Goal: Task Accomplishment & Management: Use online tool/utility

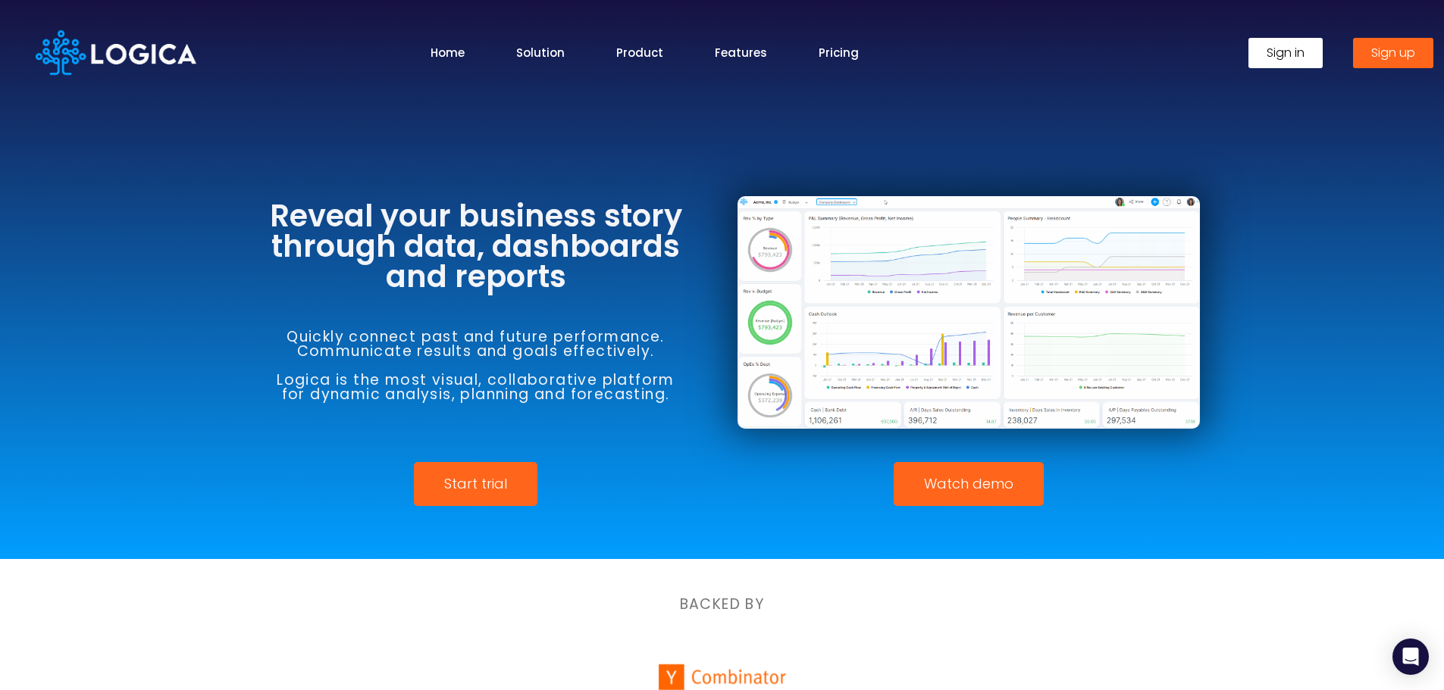
click at [1293, 49] on span "Sign in" at bounding box center [1285, 53] width 38 height 12
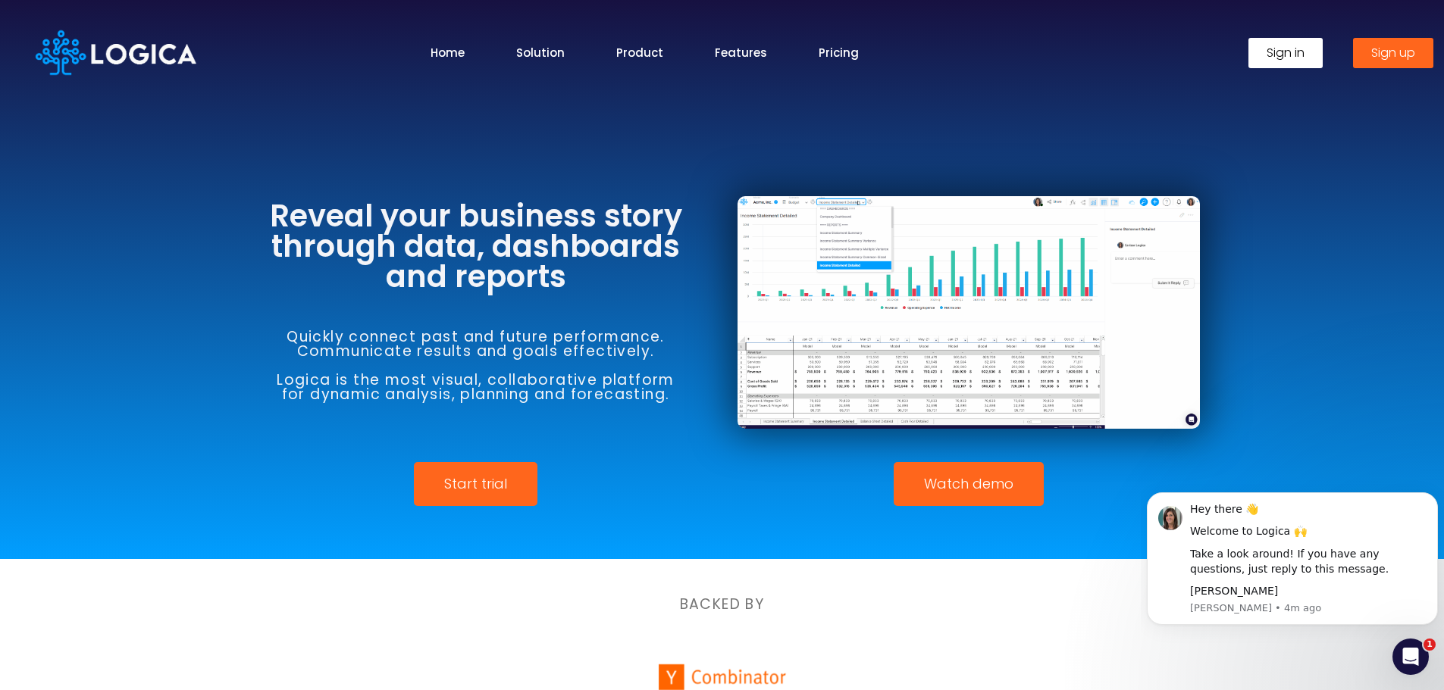
click at [1274, 49] on span "Sign in" at bounding box center [1285, 53] width 38 height 12
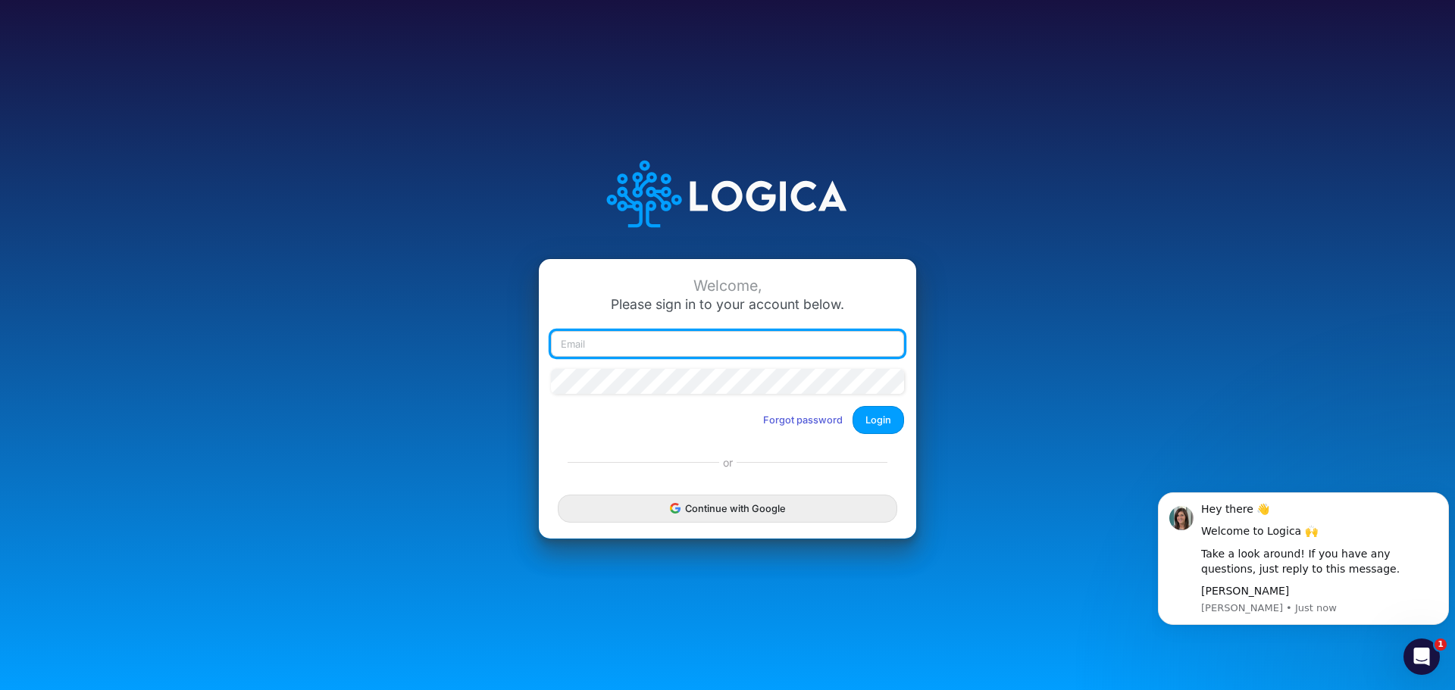
click at [638, 343] on input "email" at bounding box center [727, 344] width 353 height 26
type input "melissa@pipelineentrepreneurs.com"
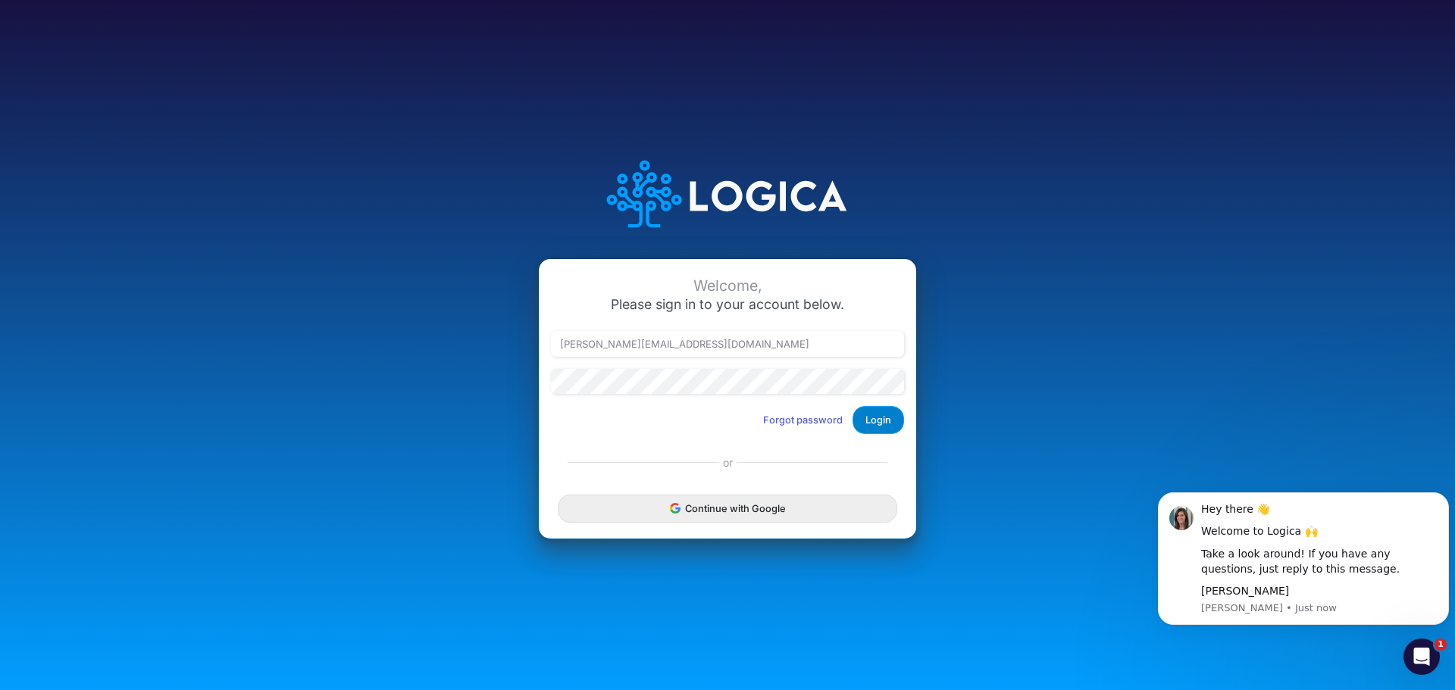
click at [887, 424] on button "Login" at bounding box center [879, 420] width 52 height 28
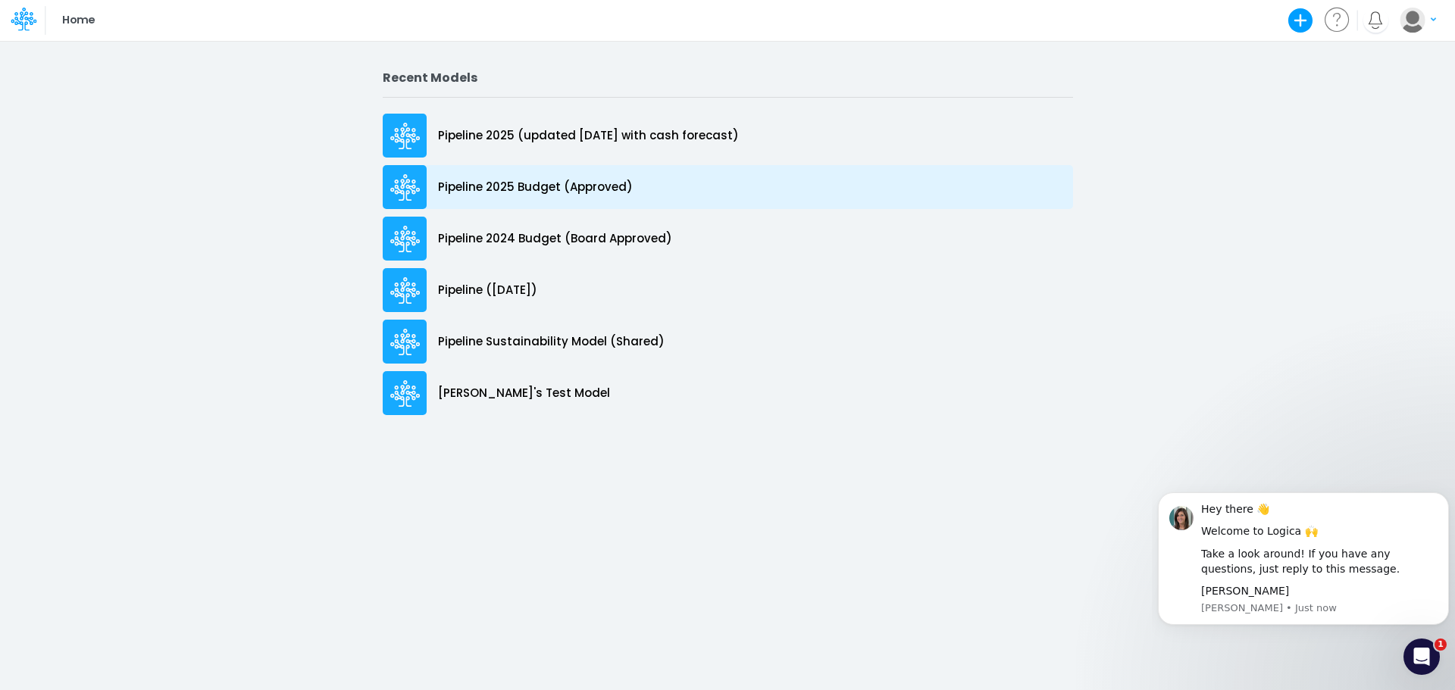
click at [553, 177] on div "Pipeline 2025 Budget (Approved)" at bounding box center [728, 187] width 690 height 44
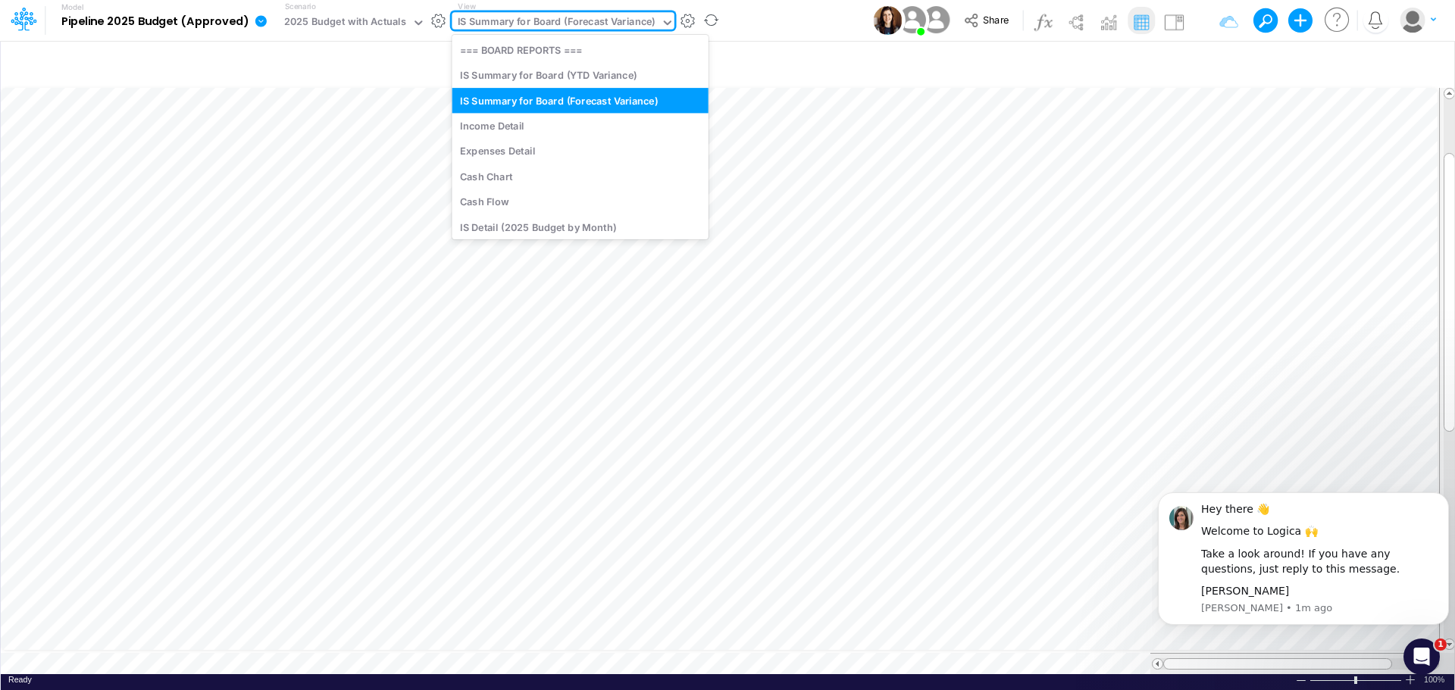
click at [560, 26] on div "IS Summary for Board (Forecast Variance)" at bounding box center [557, 22] width 198 height 17
click at [565, 105] on div "IS Summary for Board (Forecast Variance)" at bounding box center [580, 100] width 256 height 25
click at [661, 20] on icon at bounding box center [668, 23] width 14 height 14
click at [539, 156] on div "Expenses Detail" at bounding box center [580, 151] width 256 height 25
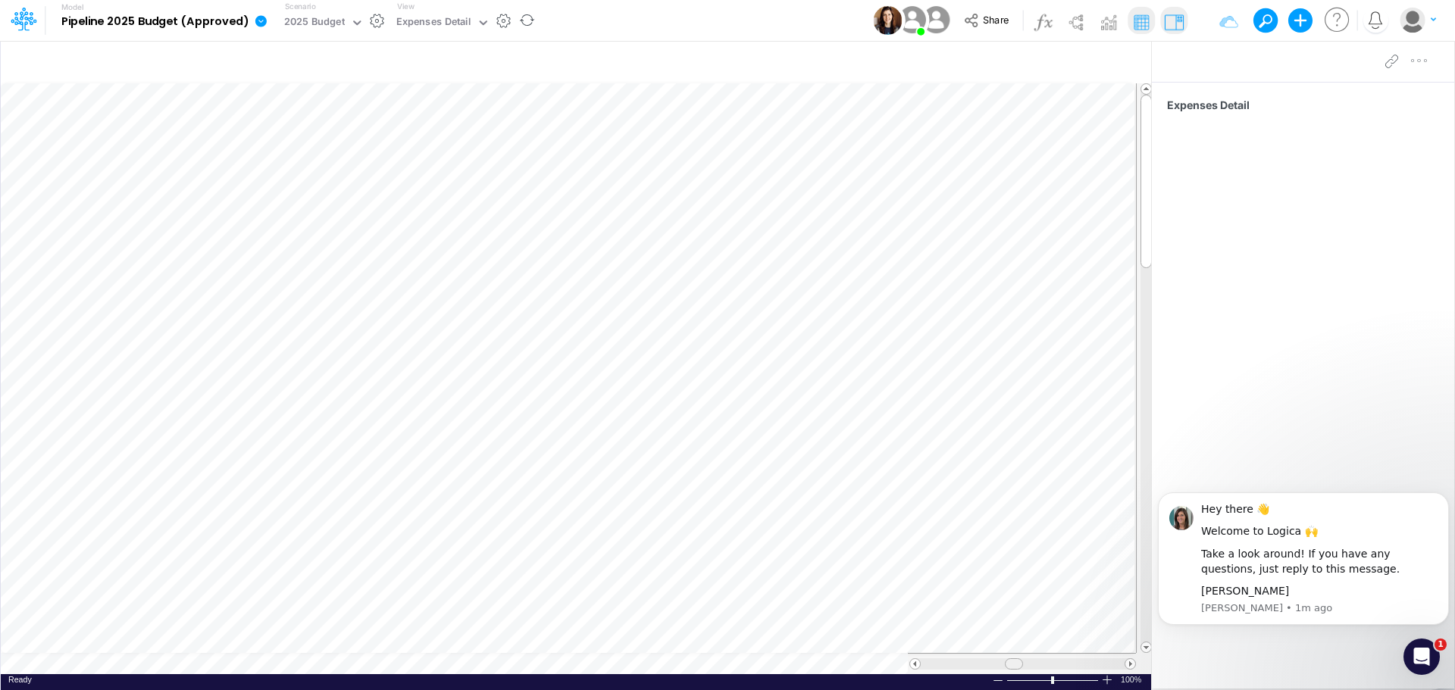
scroll to position [8, 0]
drag, startPoint x: 1005, startPoint y: 665, endPoint x: 1025, endPoint y: 666, distance: 20.5
click at [1025, 666] on span at bounding box center [1028, 664] width 10 height 10
click at [865, 70] on button "button" at bounding box center [868, 62] width 36 height 27
click at [427, 20] on div "Expenses Detail" at bounding box center [433, 22] width 75 height 17
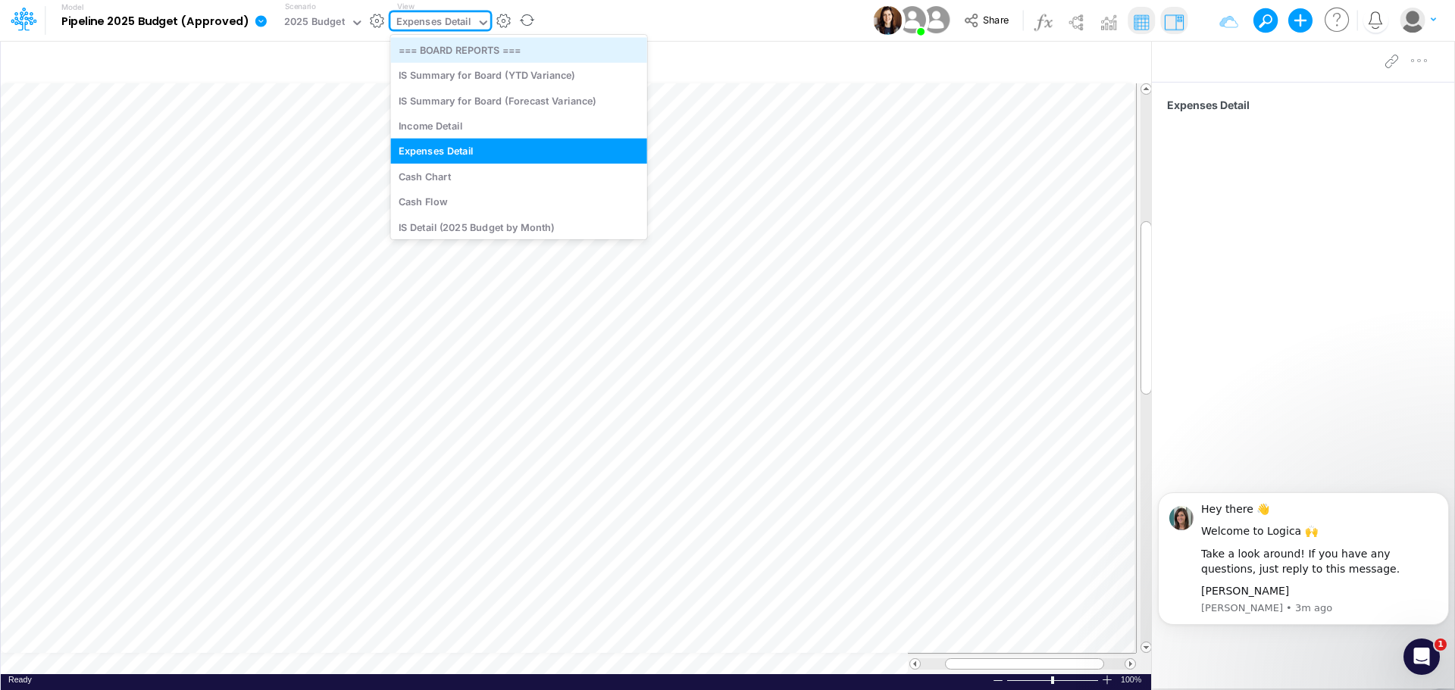
click at [433, 53] on div "=== BOARD REPORTS ===" at bounding box center [518, 49] width 256 height 25
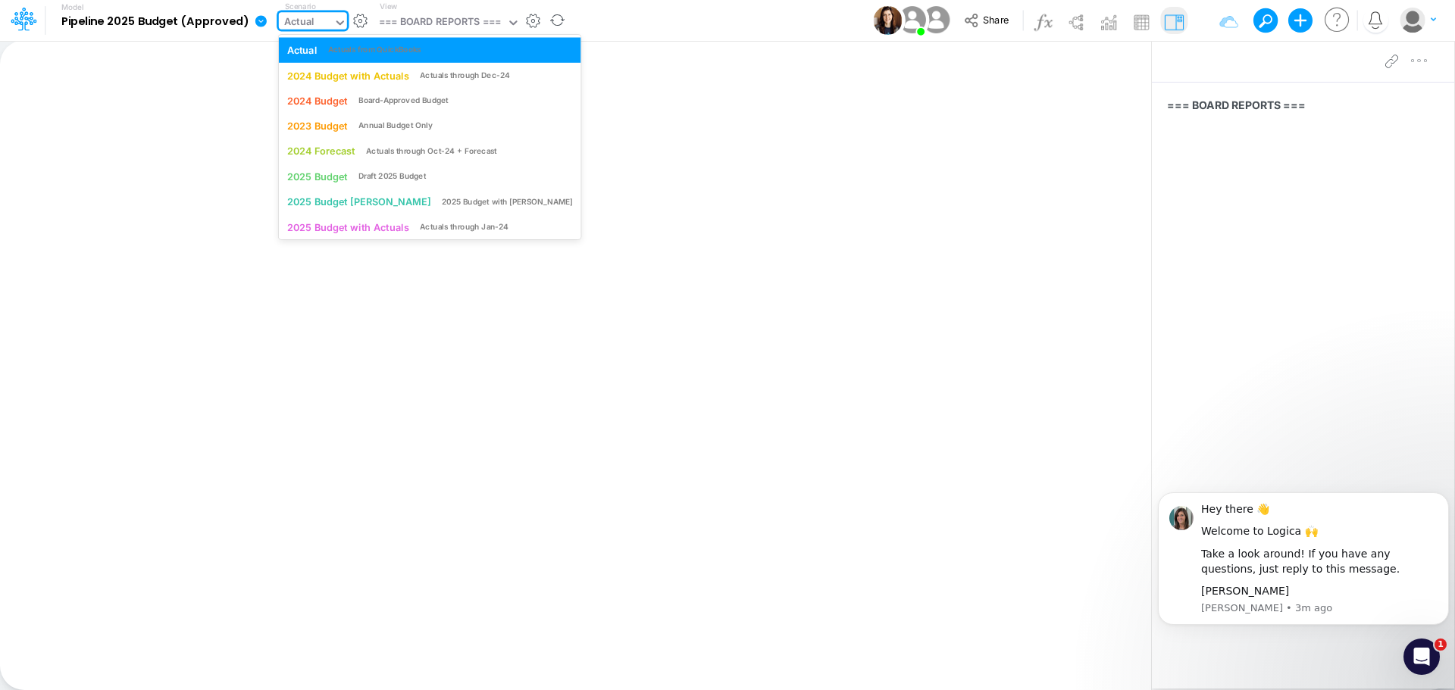
click at [342, 28] on icon at bounding box center [340, 23] width 14 height 14
click at [321, 175] on div "2025 Budget" at bounding box center [317, 176] width 61 height 14
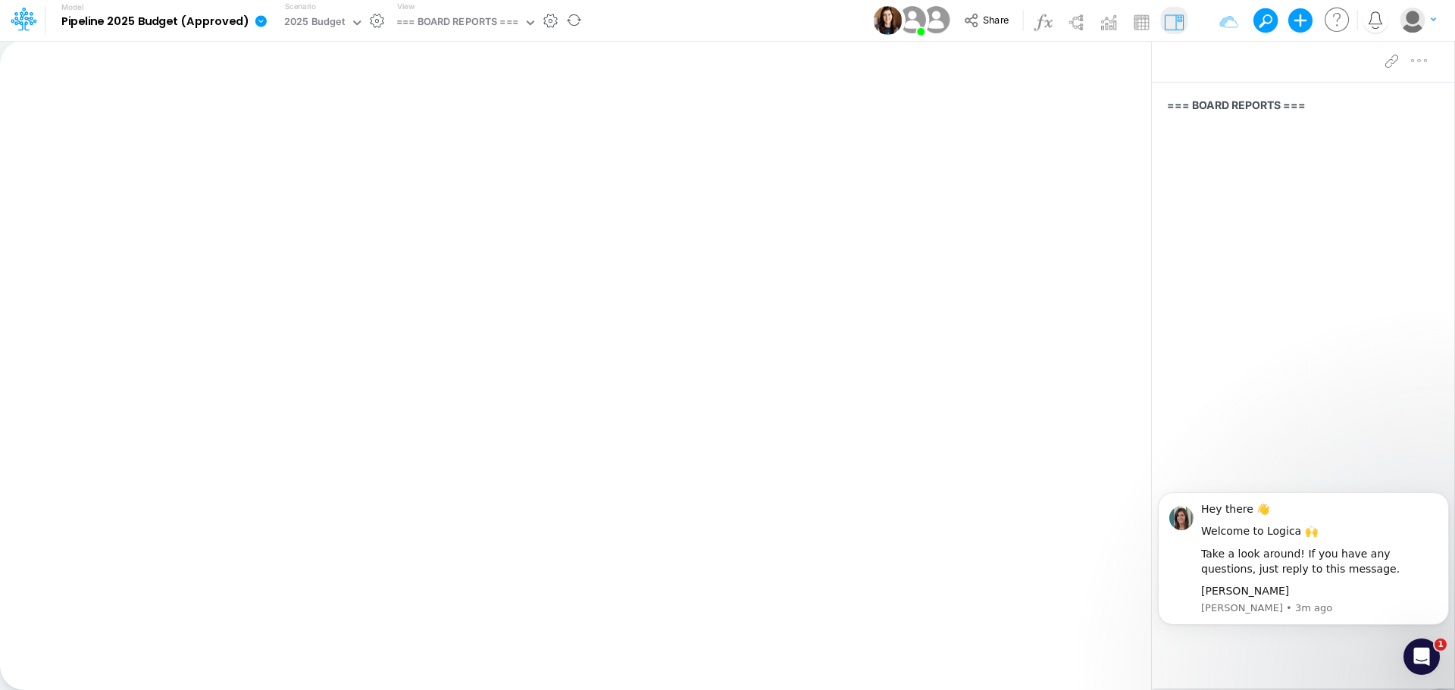
click at [1085, 317] on div "Insert new Conditional formatting Paste Cut Copy AutoFill Ready 100% Sum: null …" at bounding box center [575, 365] width 1151 height 650
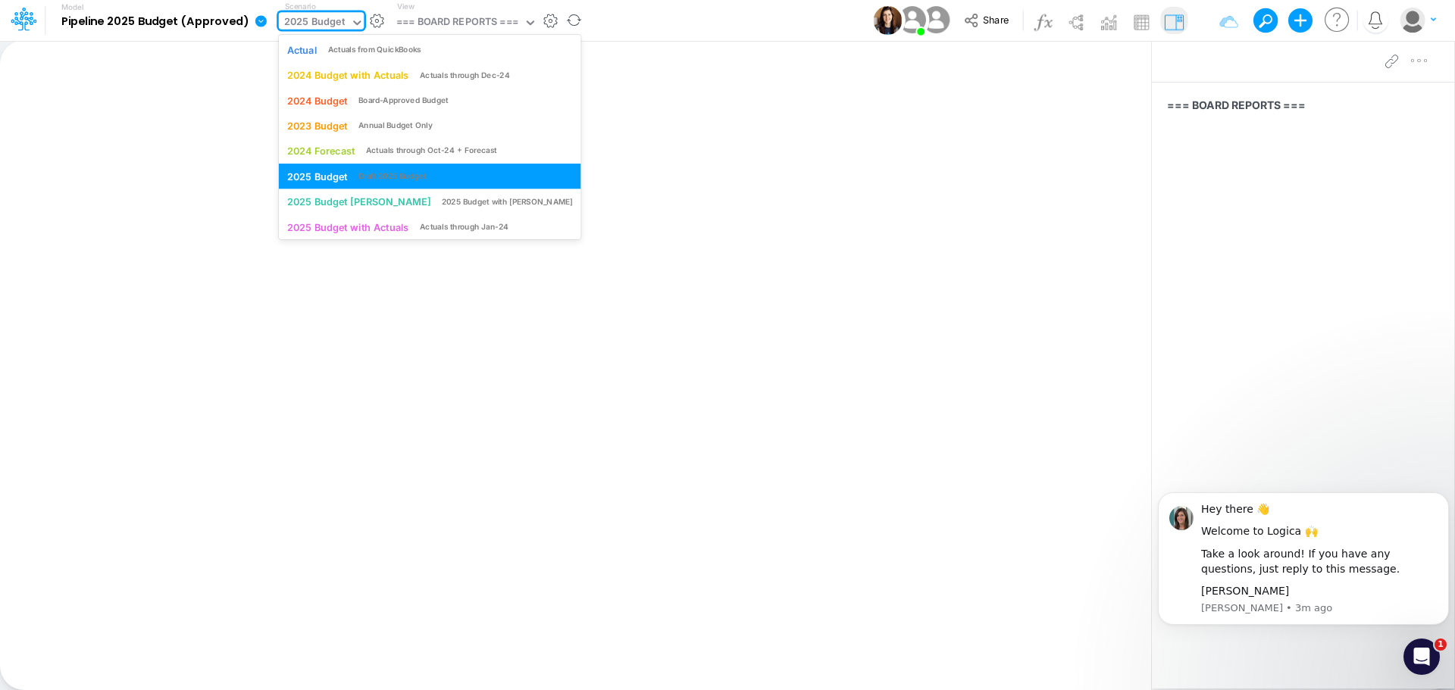
click at [339, 23] on div "2025 Budget" at bounding box center [314, 22] width 61 height 17
click at [340, 47] on div "Actuals from QuickBooks" at bounding box center [374, 49] width 93 height 11
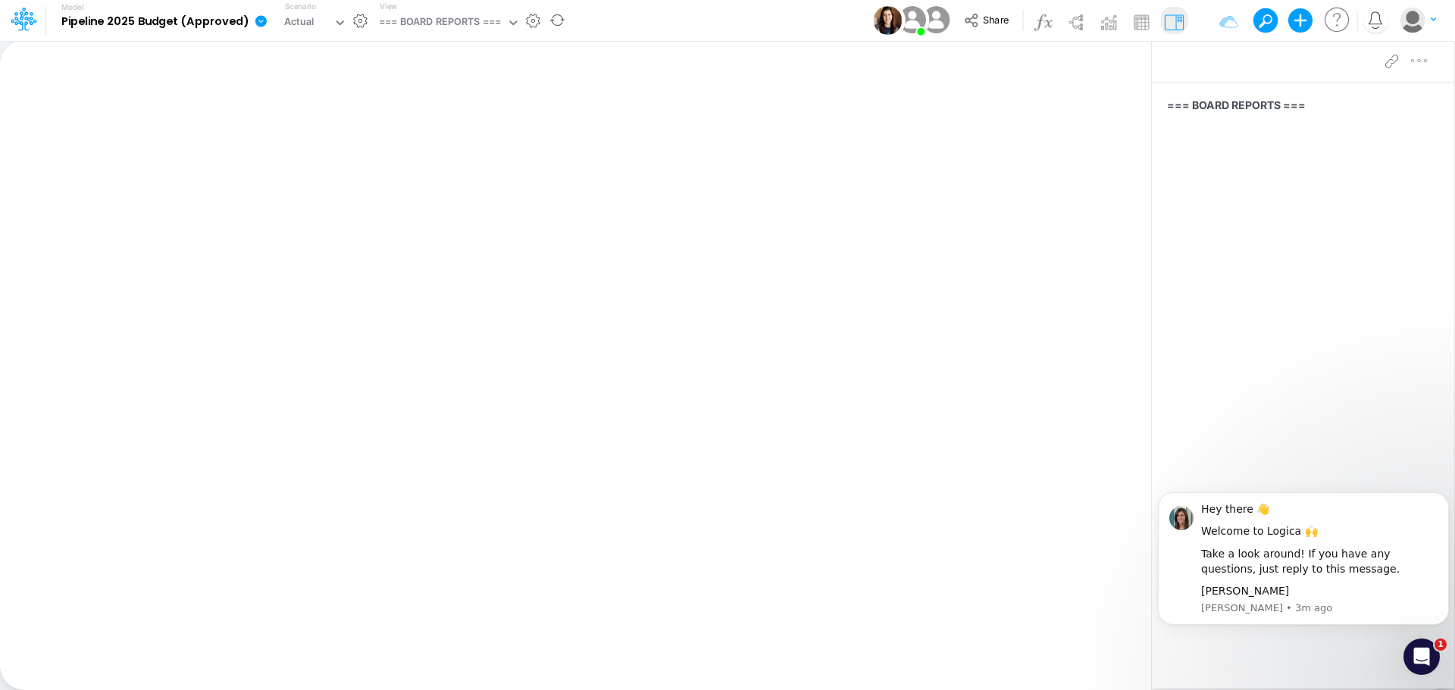
click at [1418, 64] on div at bounding box center [1406, 61] width 55 height 30
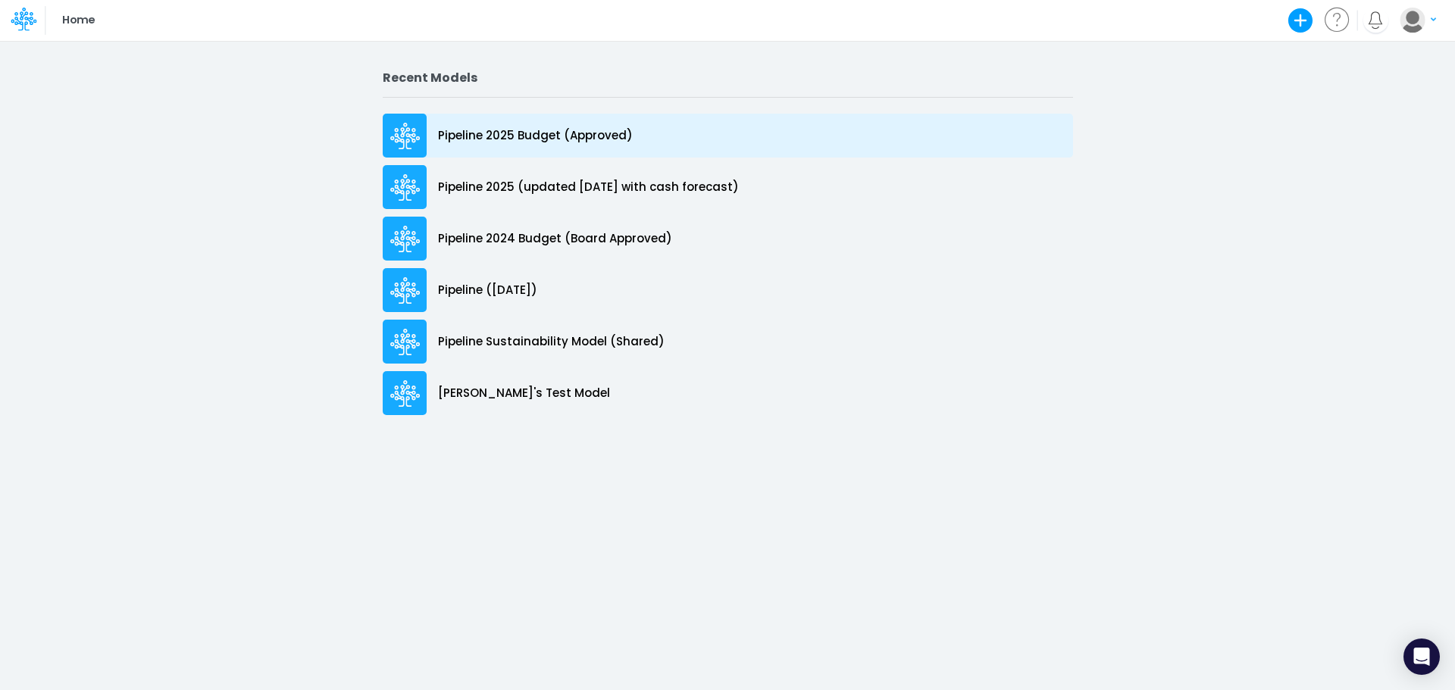
click at [502, 136] on p "Pipeline 2025 Budget (Approved)" at bounding box center [535, 135] width 195 height 17
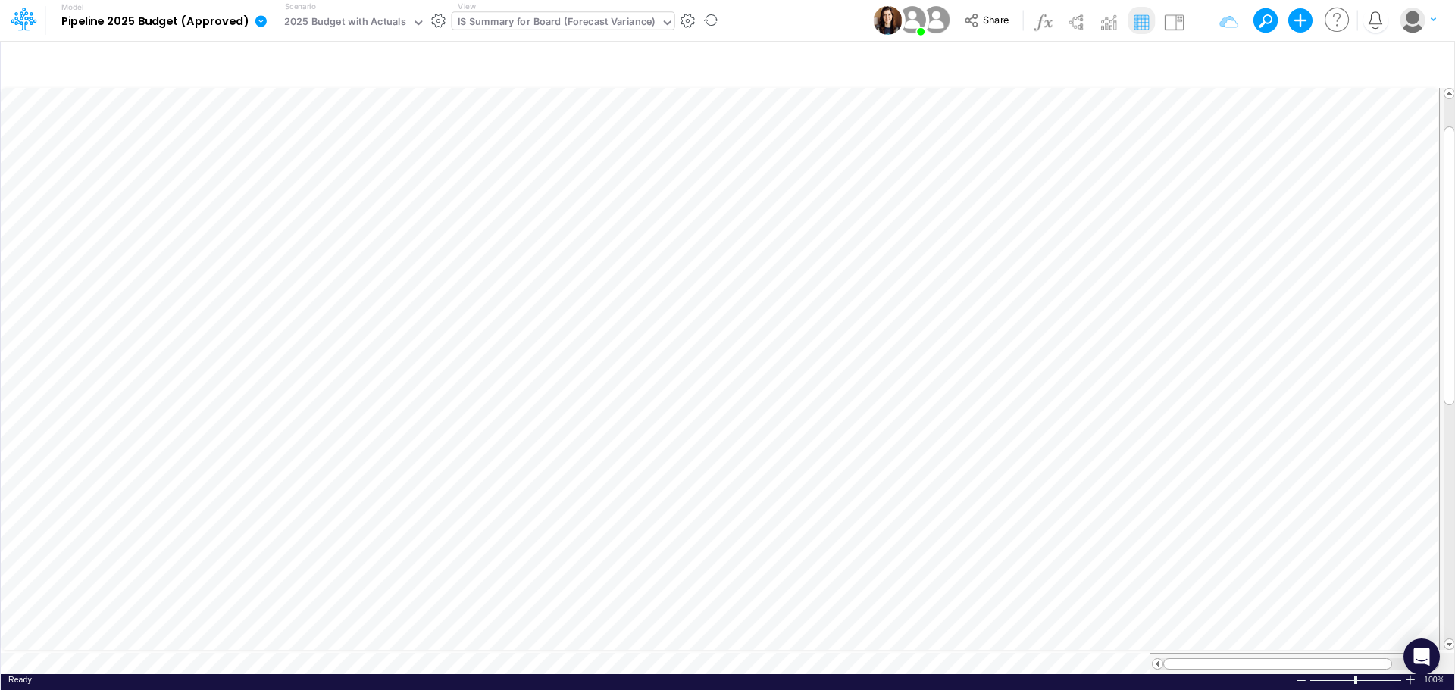
click at [566, 19] on div "IS Summary for Board (Forecast Variance)" at bounding box center [557, 22] width 198 height 17
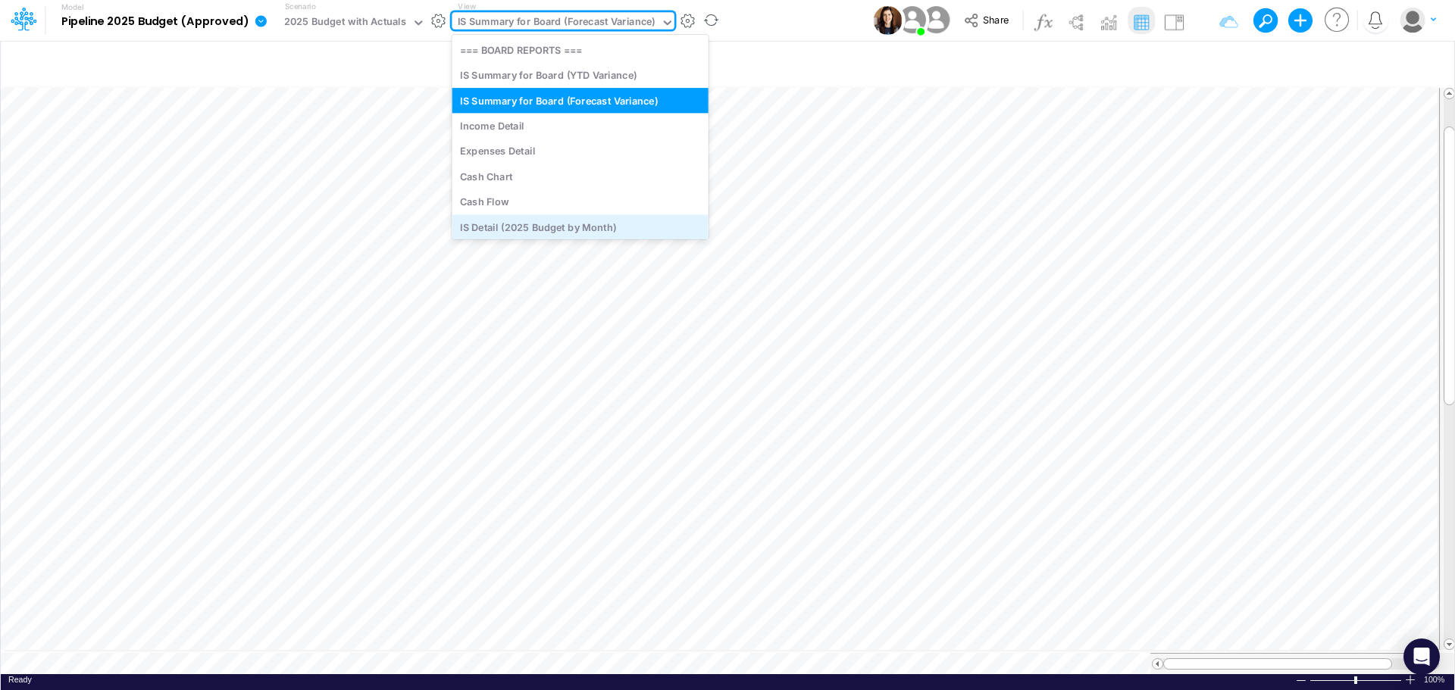
click at [548, 221] on div "IS Detail (2025 Budget by Month)" at bounding box center [580, 226] width 256 height 25
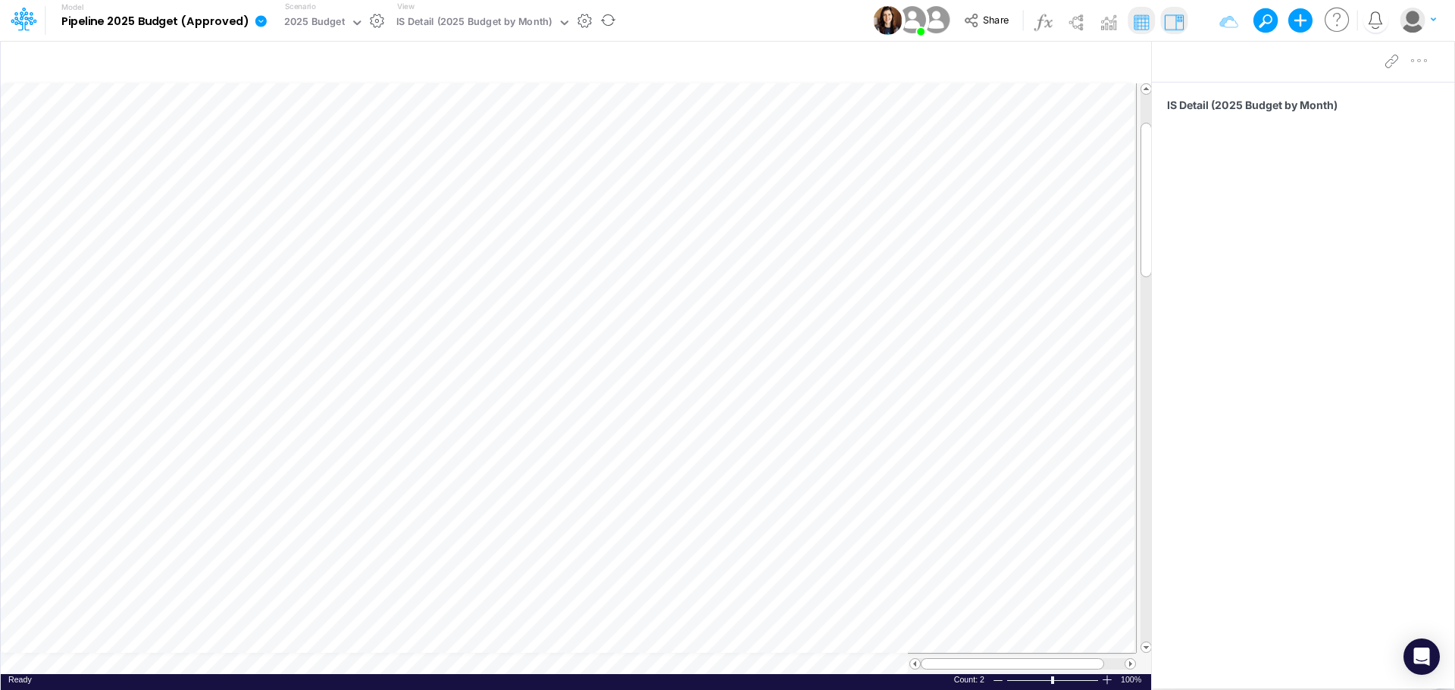
scroll to position [8, 1]
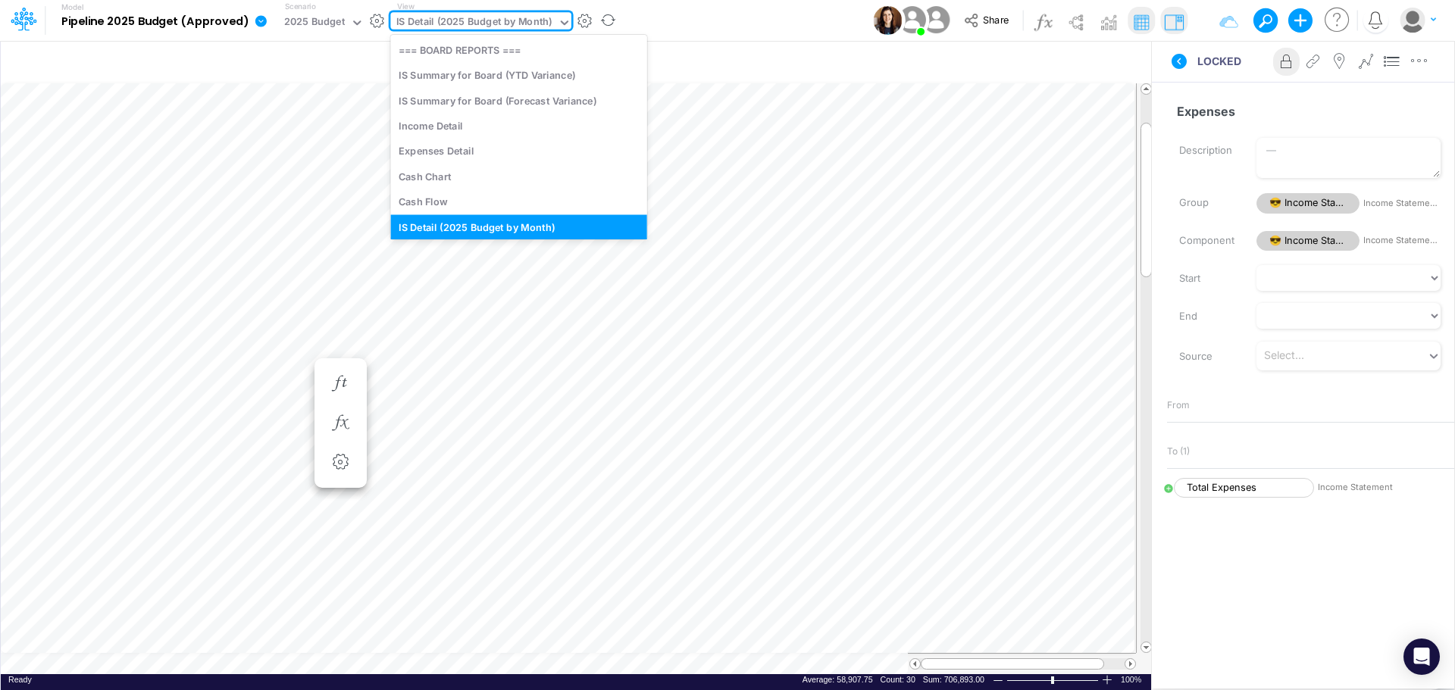
click at [562, 22] on icon at bounding box center [565, 22] width 8 height 5
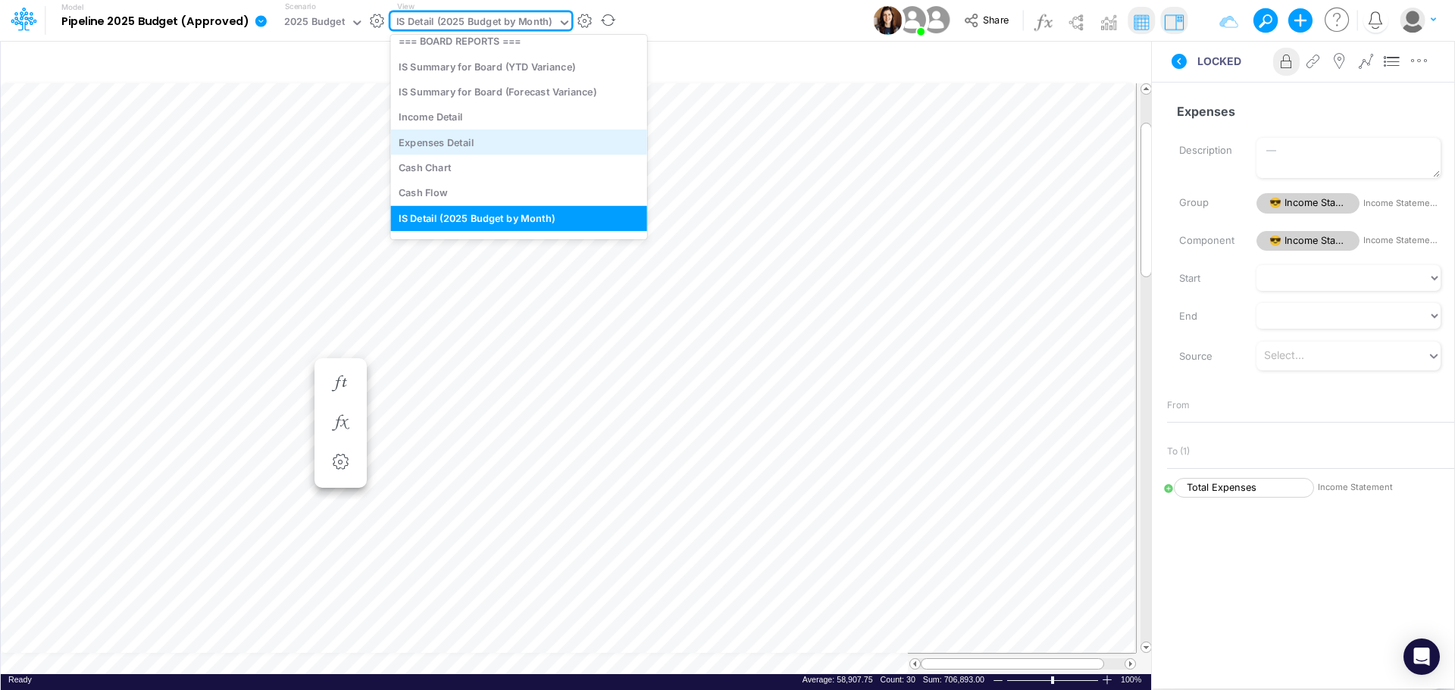
click at [552, 142] on div "Expenses Detail" at bounding box center [518, 142] width 256 height 25
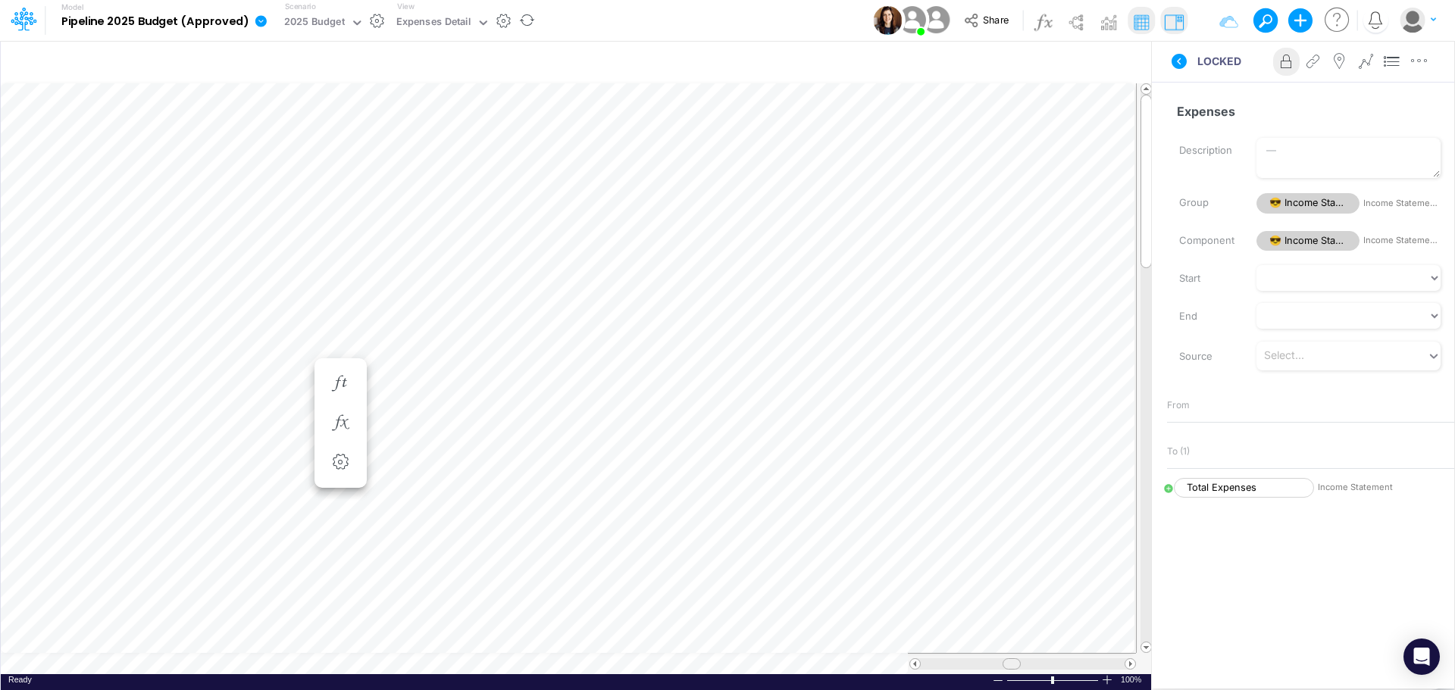
scroll to position [8, 0]
drag, startPoint x: 1009, startPoint y: 662, endPoint x: 1021, endPoint y: 662, distance: 12.1
click at [1021, 662] on span at bounding box center [1020, 664] width 10 height 10
click at [1207, 430] on div "Insert component Insert child node Variable Constant Group Addition Subtraction…" at bounding box center [727, 365] width 1455 height 650
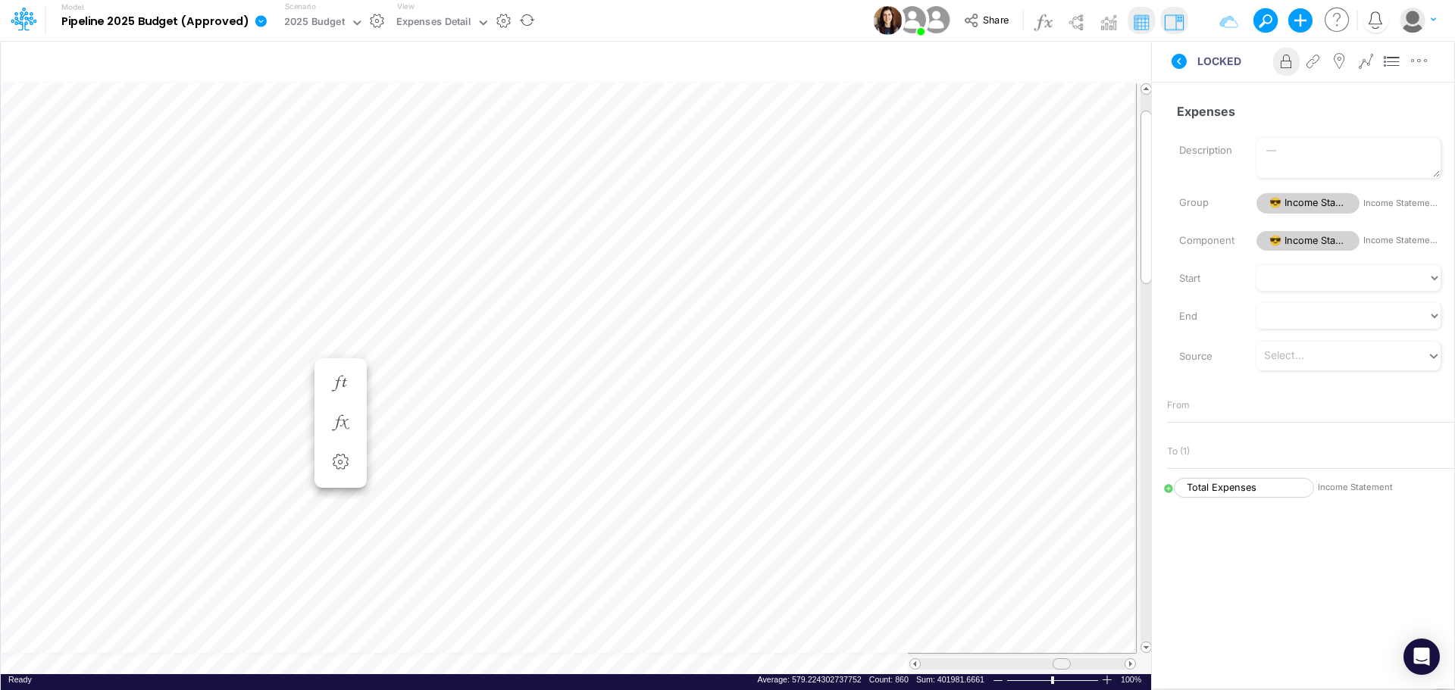
drag, startPoint x: 1017, startPoint y: 665, endPoint x: 1068, endPoint y: 665, distance: 50.8
click at [1068, 665] on div at bounding box center [1062, 664] width 18 height 11
drag, startPoint x: 1057, startPoint y: 663, endPoint x: 1000, endPoint y: 666, distance: 57.7
click at [1015, 666] on span at bounding box center [1020, 664] width 10 height 10
click at [1128, 666] on span at bounding box center [1130, 664] width 10 height 10
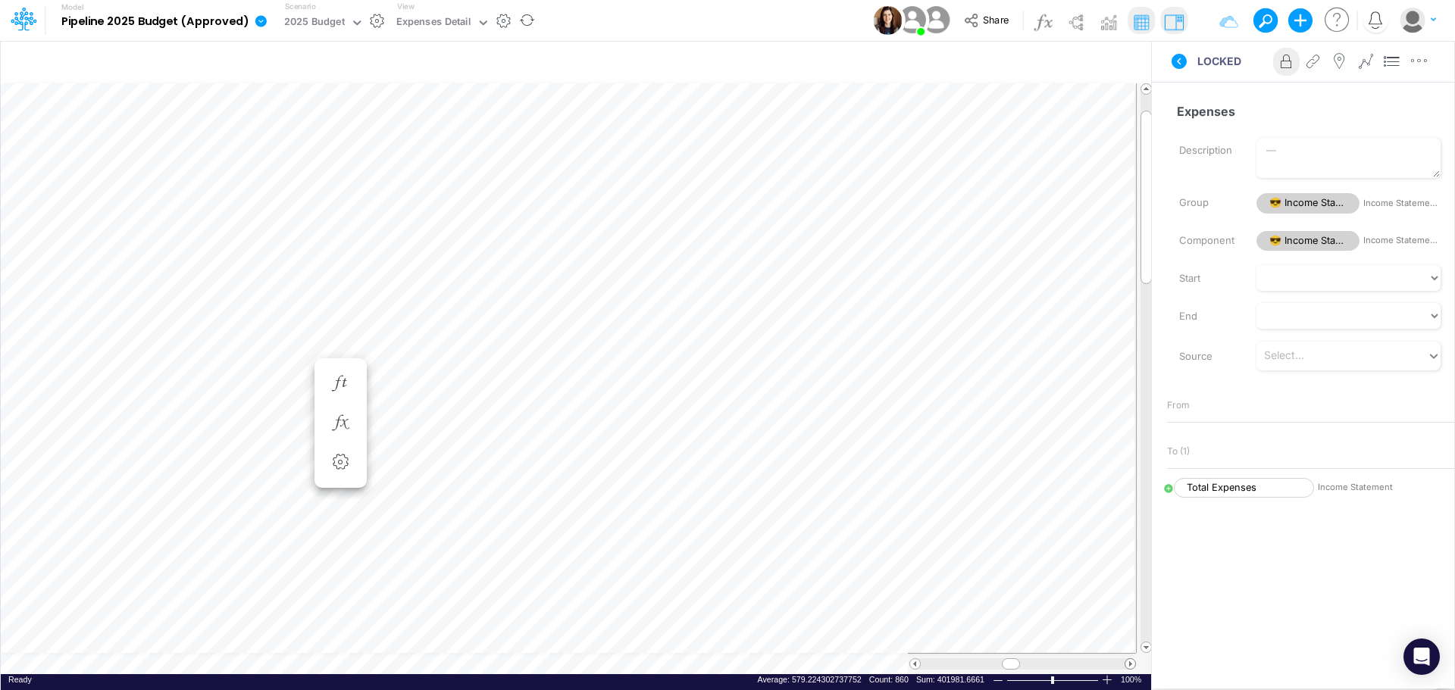
click at [1128, 666] on span at bounding box center [1130, 664] width 10 height 10
click at [290, 35] on div "Scenario 2025 Budget" at bounding box center [324, 20] width 91 height 39
click at [286, 62] on input "text" at bounding box center [432, 63] width 836 height 31
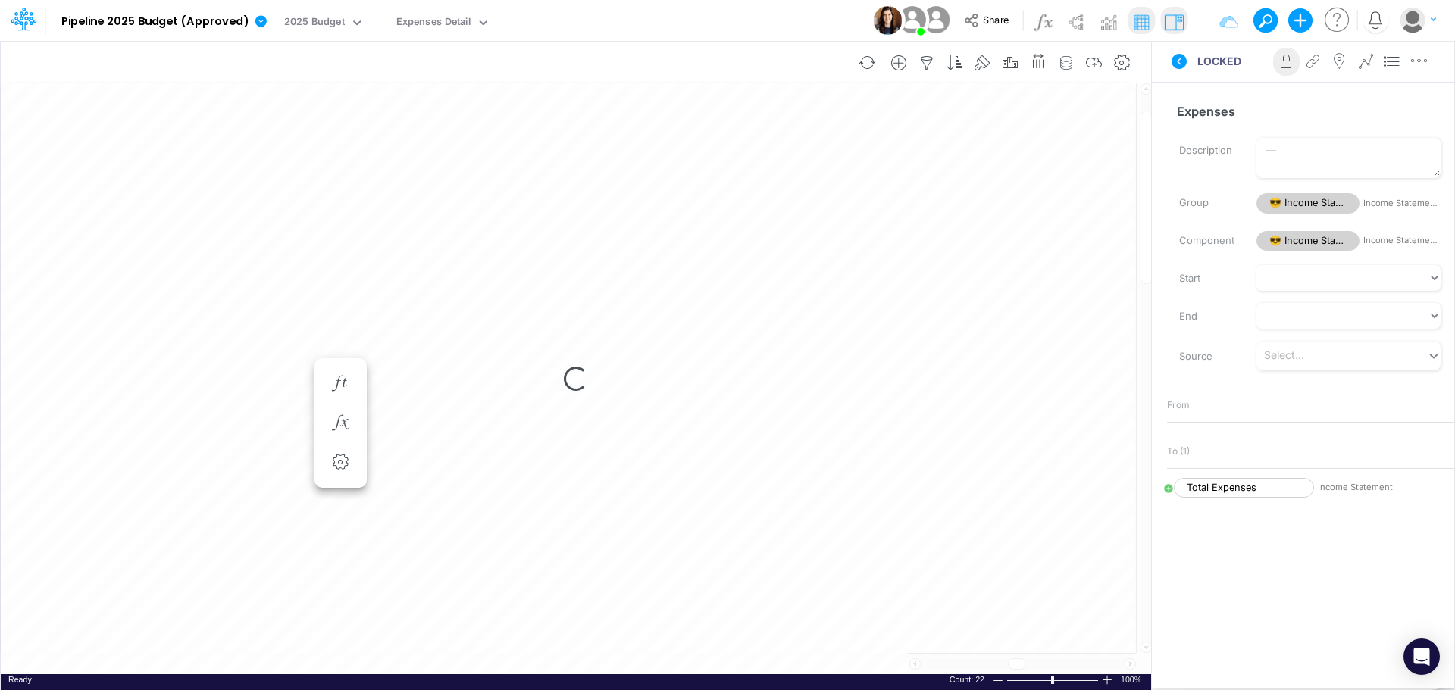
click at [77, 92] on div "Paste Cut Copy AutoFill Ready 100% Sum: null Max: null Min: null Numerical Coun…" at bounding box center [576, 378] width 1150 height 591
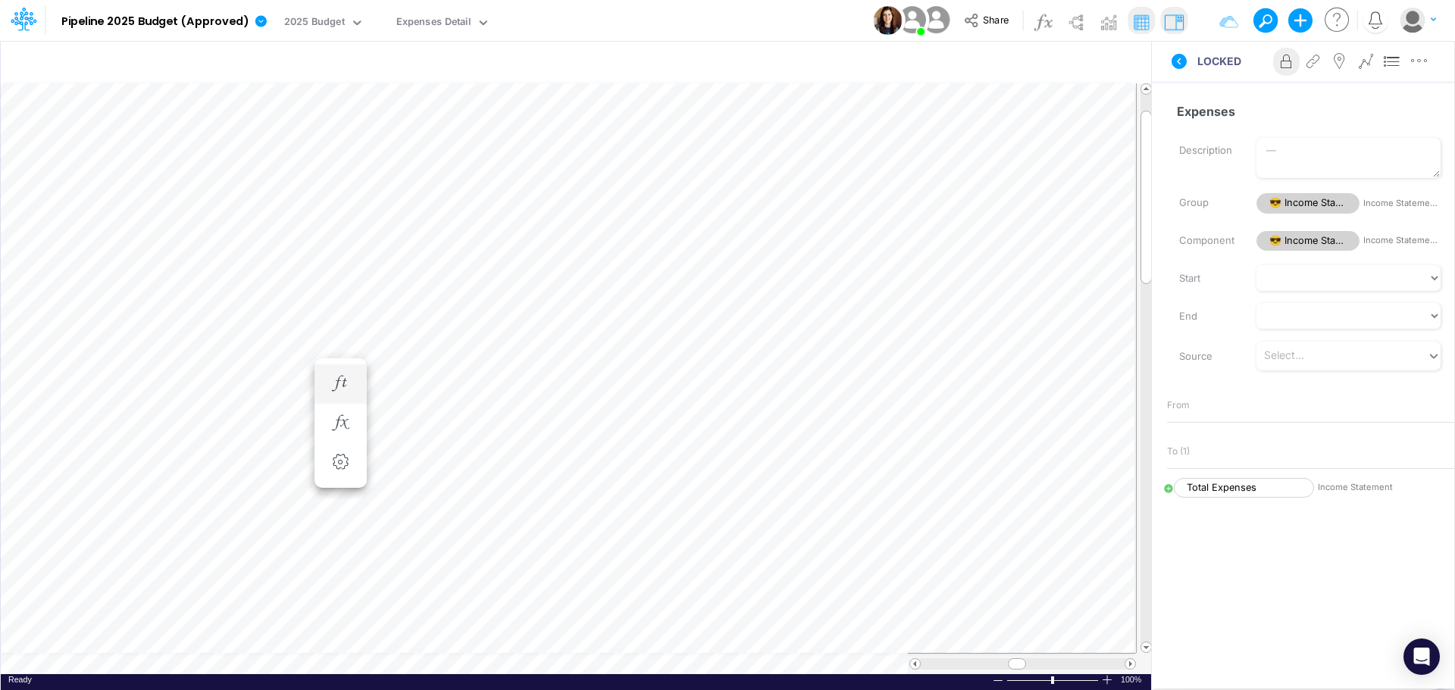
scroll to position [8, 1]
click at [1201, 227] on div "Insert component Insert child node Variable Constant Group Addition Subtraction…" at bounding box center [727, 365] width 1455 height 650
click at [1178, 65] on icon at bounding box center [1179, 61] width 15 height 15
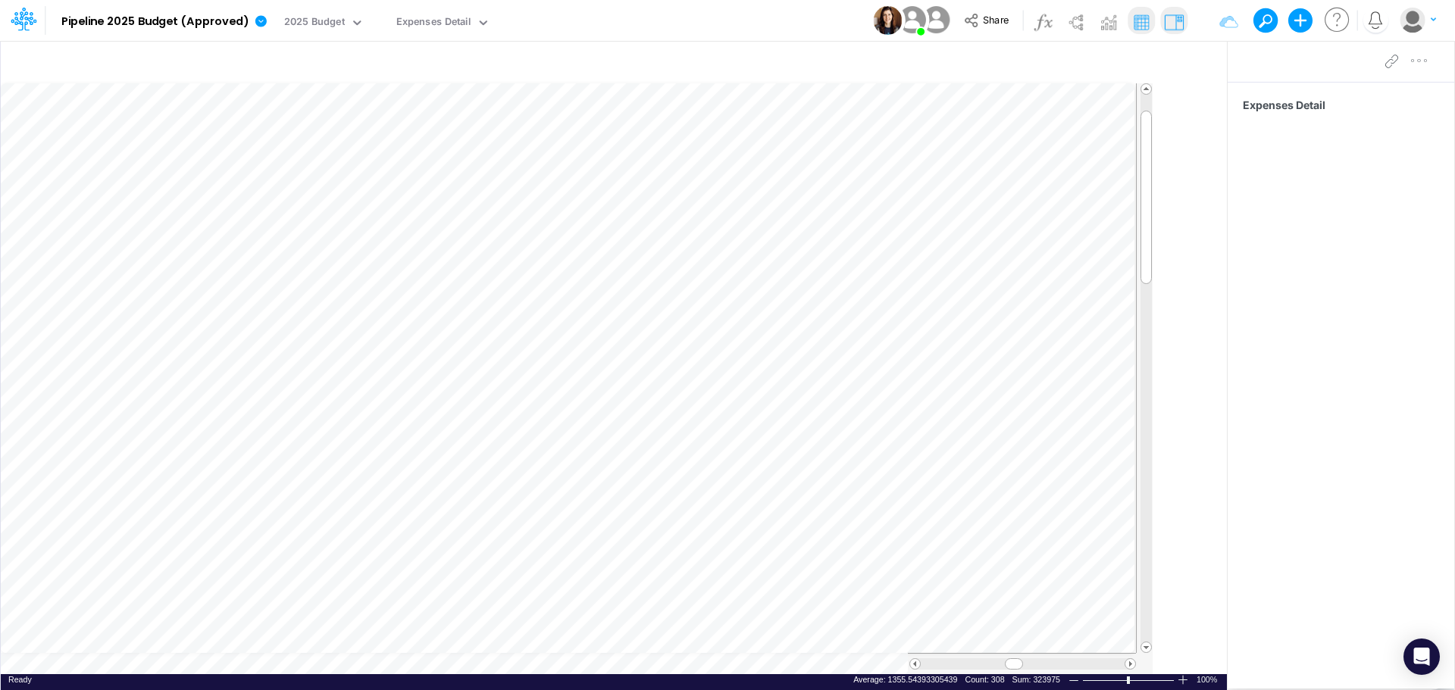
drag, startPoint x: 1154, startPoint y: 67, endPoint x: 1349, endPoint y: 67, distance: 195.5
click at [1349, 67] on div "Insert component Insert node Variable Constant Group Addition Subtraction Multi…" at bounding box center [727, 365] width 1455 height 650
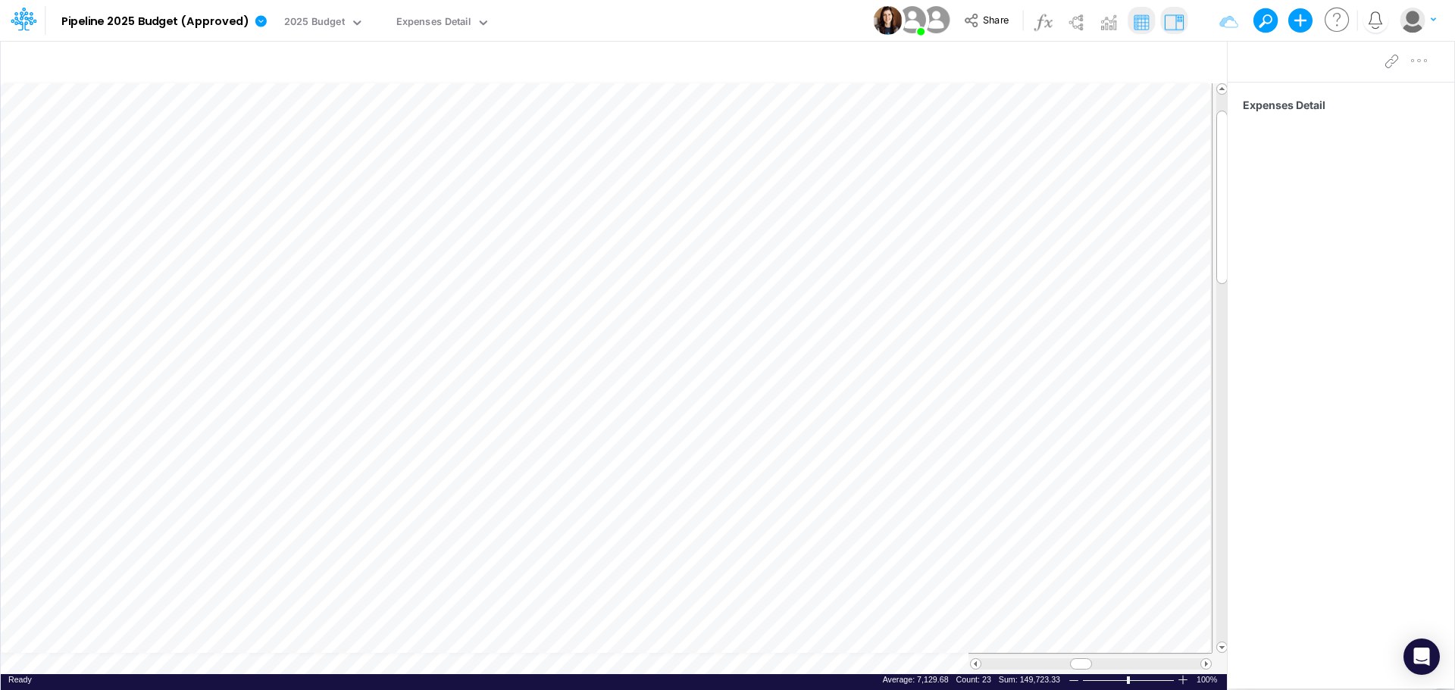
scroll to position [8, 1]
drag, startPoint x: 1130, startPoint y: 680, endPoint x: 1105, endPoint y: 680, distance: 25.0
click at [1105, 680] on div at bounding box center [1129, 680] width 95 height 11
click at [1179, 679] on div at bounding box center [1183, 680] width 12 height 11
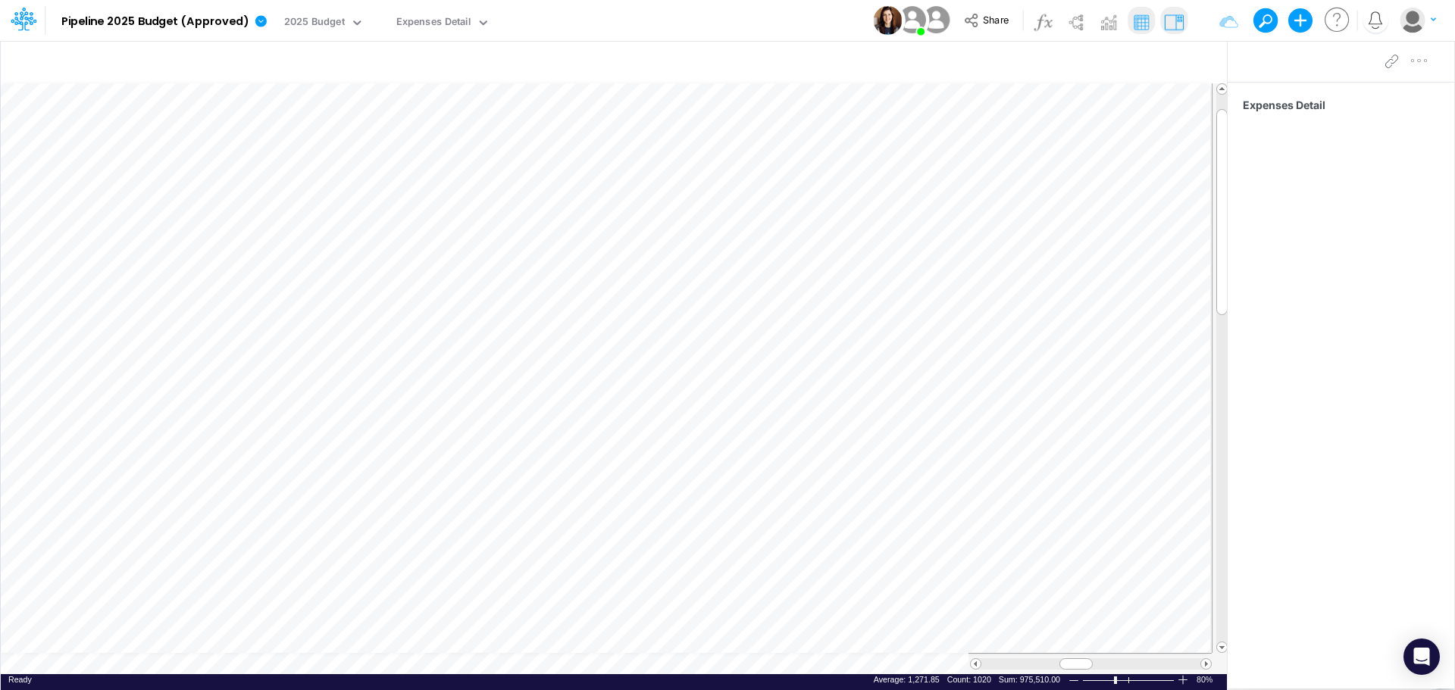
click at [1179, 679] on div at bounding box center [1183, 680] width 12 height 11
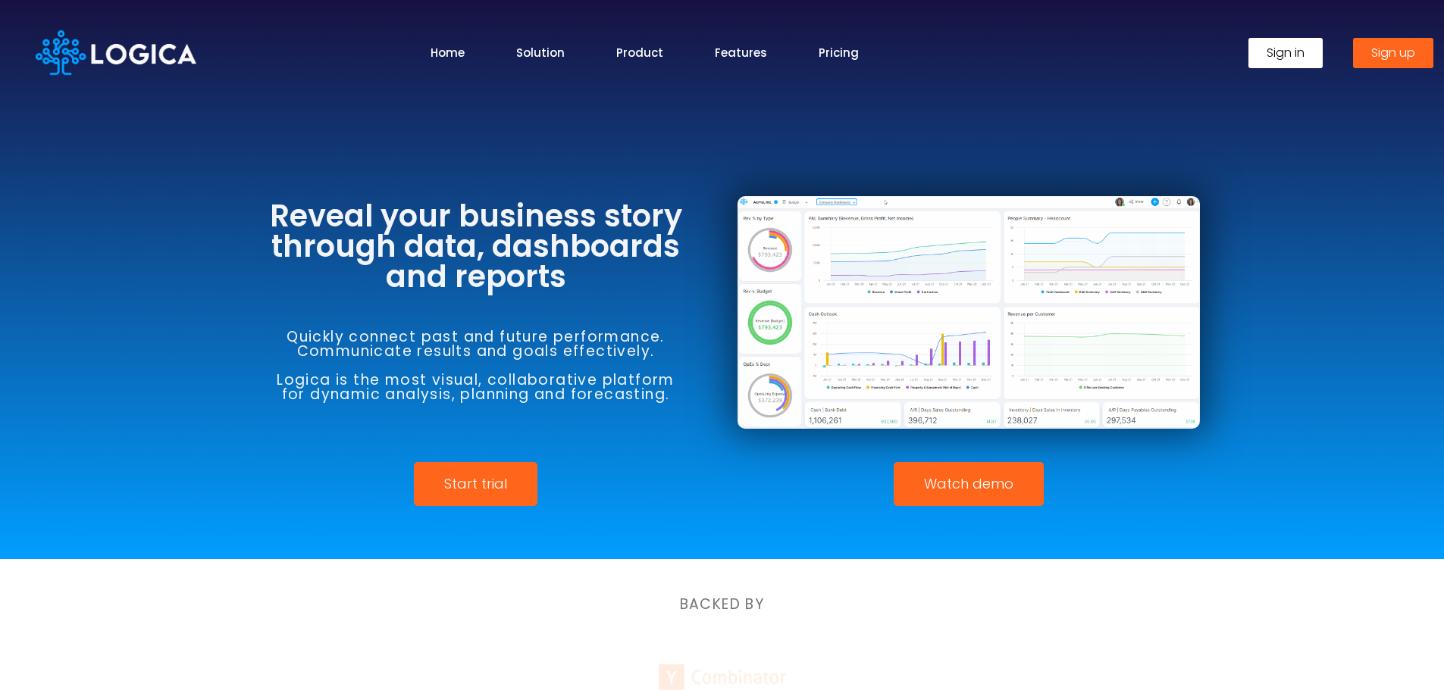
click at [1276, 52] on span "Sign in" at bounding box center [1285, 53] width 38 height 12
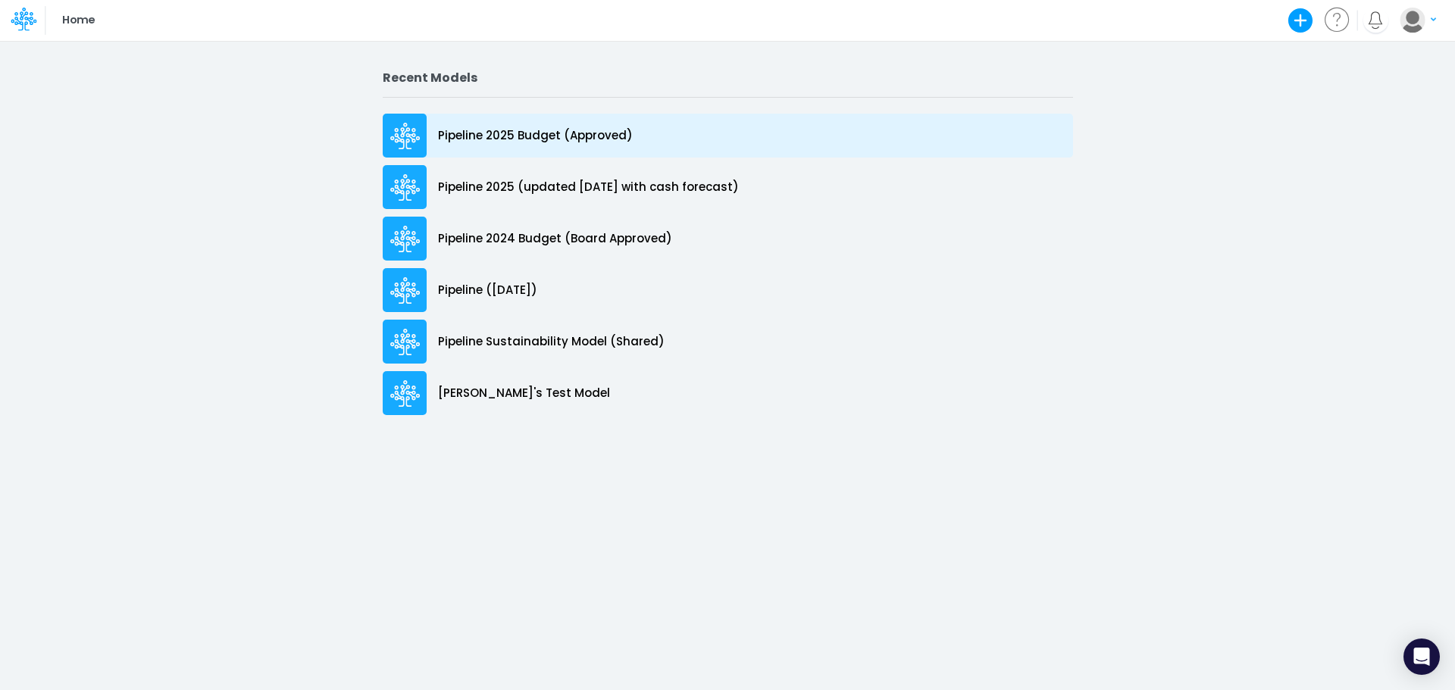
click at [543, 136] on p "Pipeline 2025 Budget (Approved)" at bounding box center [535, 135] width 195 height 17
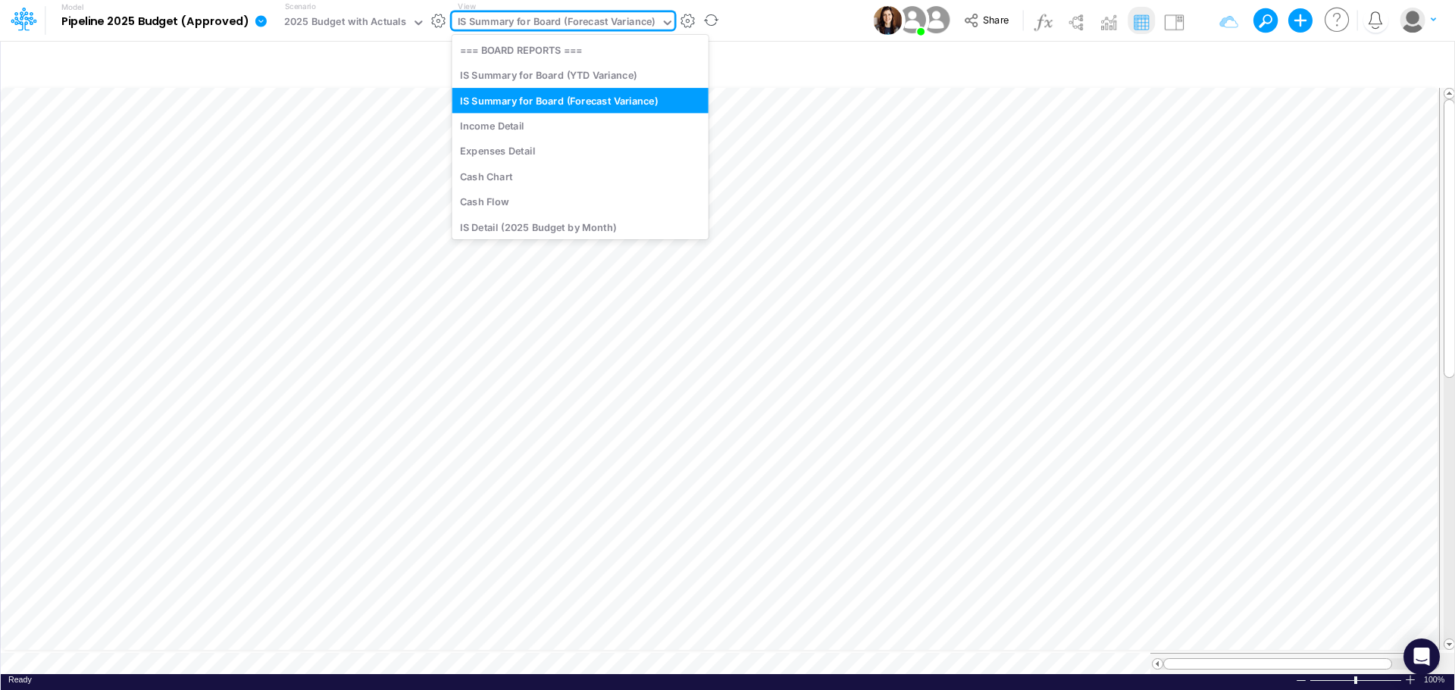
click at [661, 23] on icon at bounding box center [668, 23] width 14 height 14
click at [528, 227] on div "IS Detail (2025 Budget by Month)" at bounding box center [580, 226] width 256 height 25
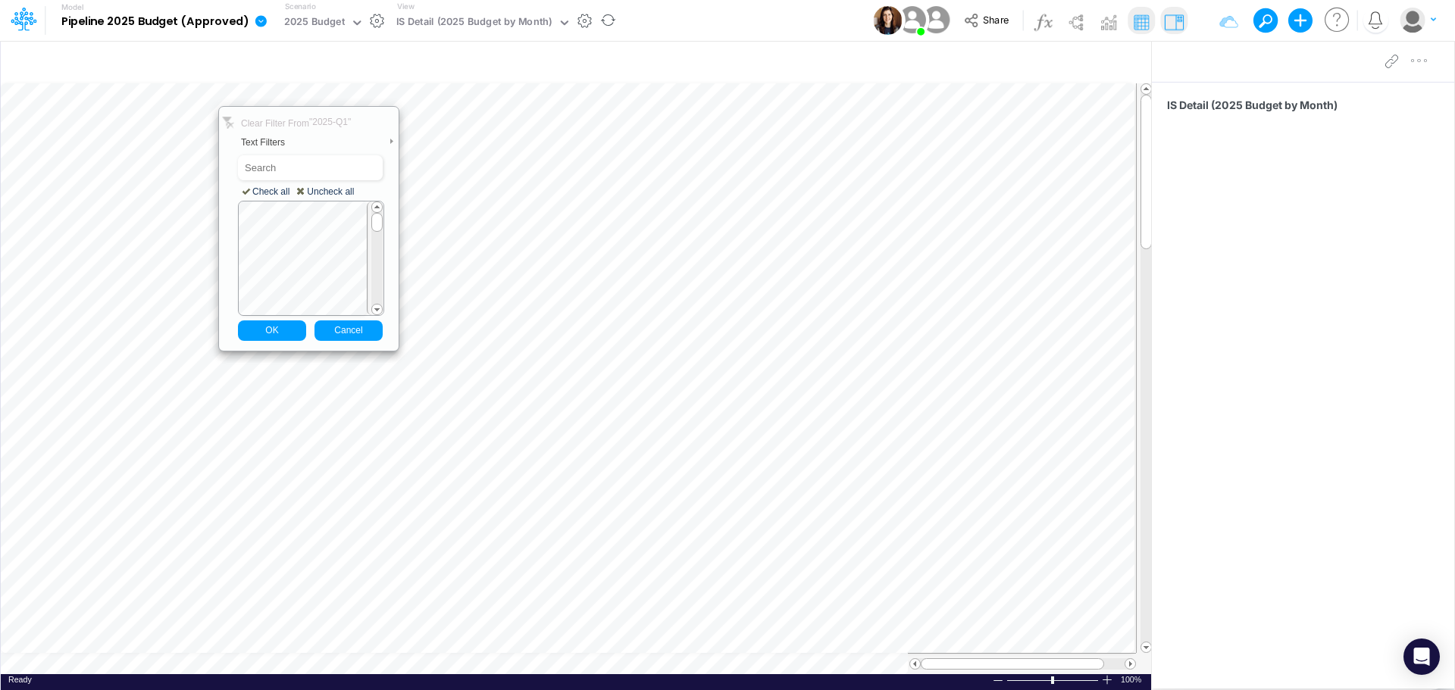
click at [389, 99] on div "Paste Cut Copy AutoFill Clear Filter From "2025-Q1 " Text Filters Equals... Doe…" at bounding box center [576, 378] width 1150 height 591
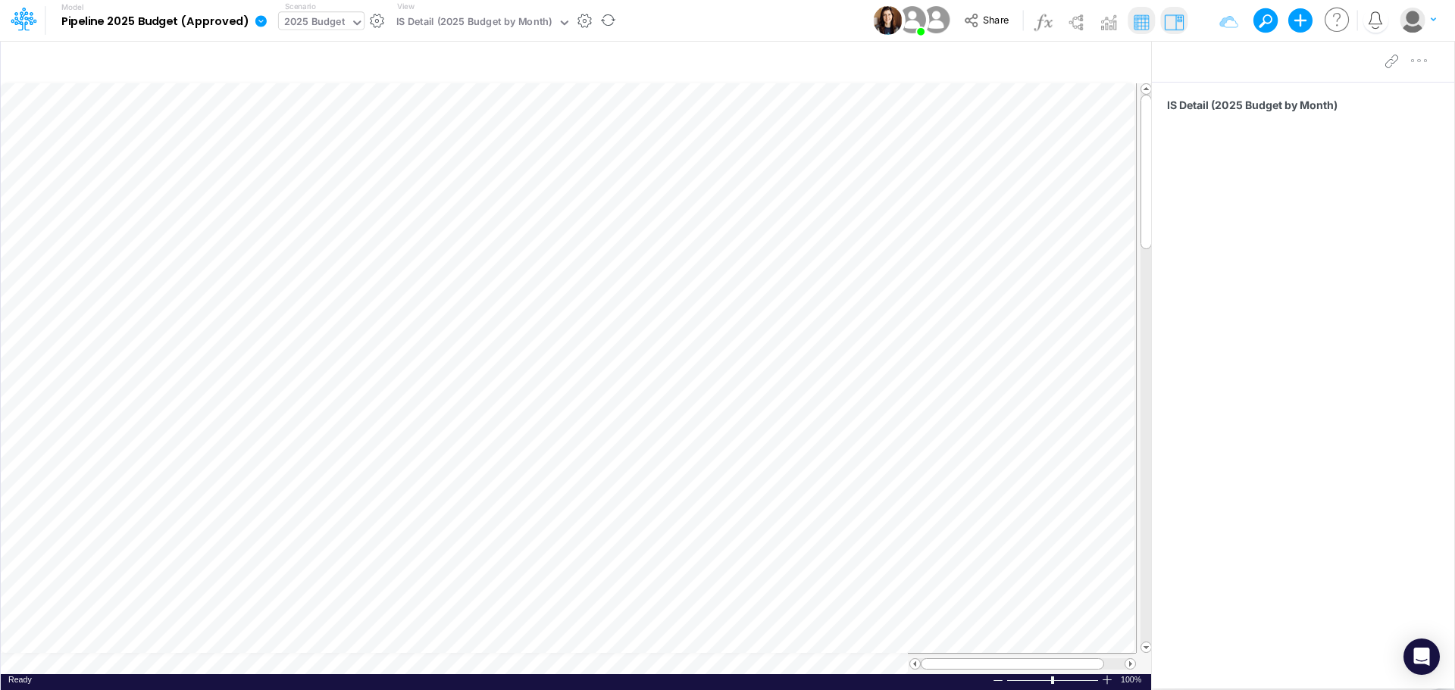
click at [333, 23] on div "2025 Budget" at bounding box center [314, 22] width 61 height 17
click at [683, 68] on input "text" at bounding box center [432, 63] width 836 height 31
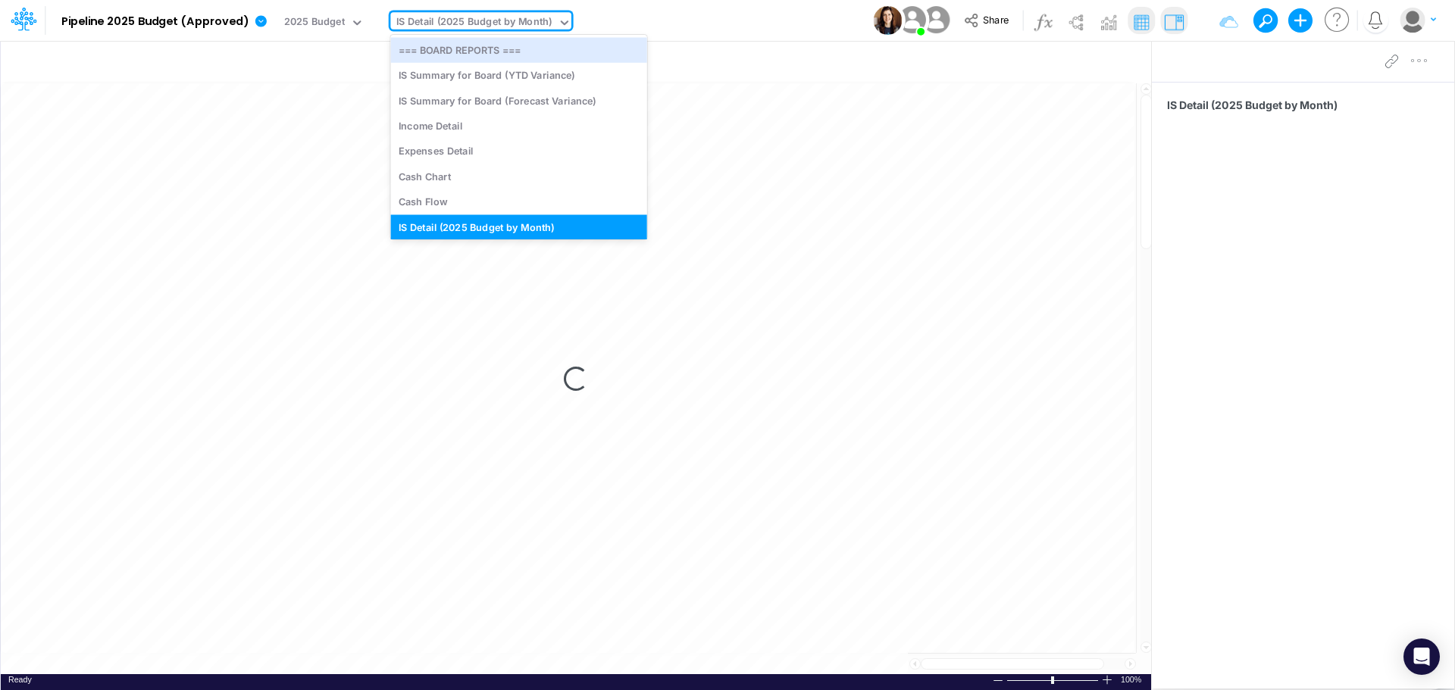
click at [559, 22] on icon at bounding box center [565, 23] width 14 height 14
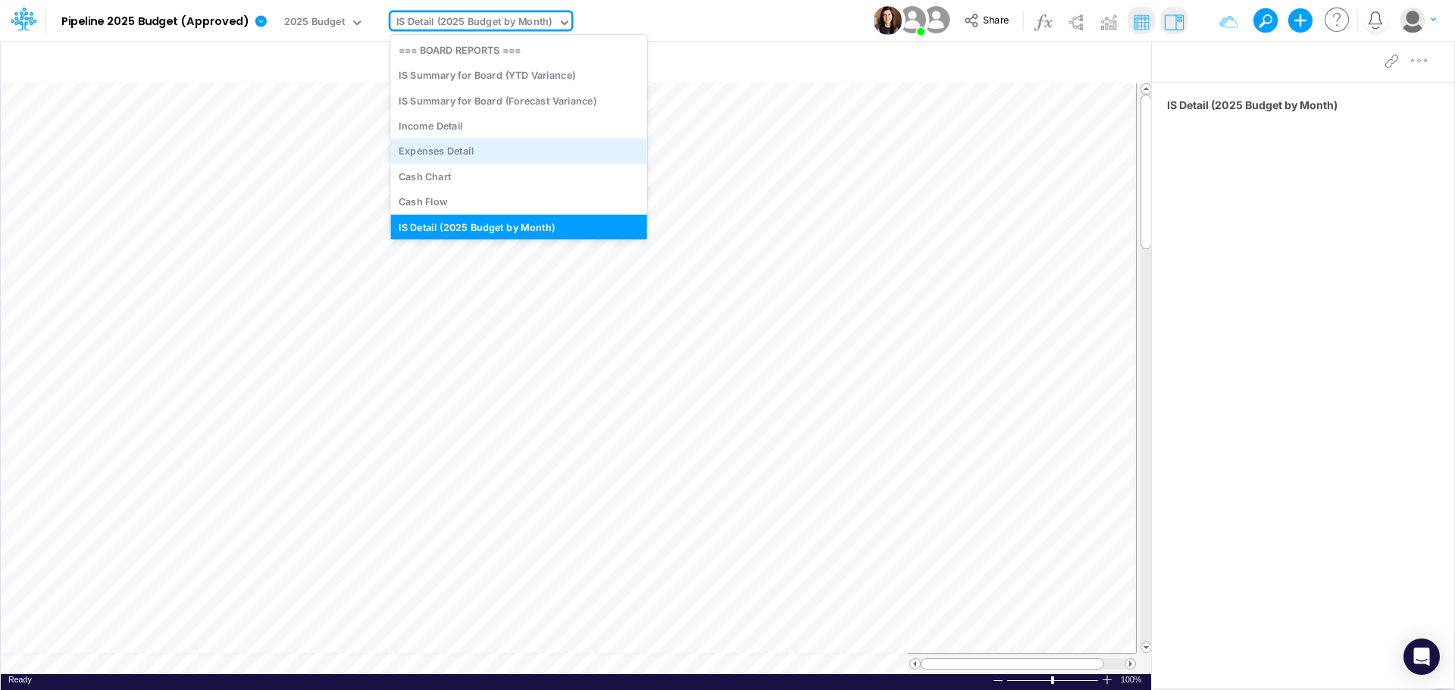
click at [465, 149] on div "Expenses Detail" at bounding box center [518, 151] width 256 height 25
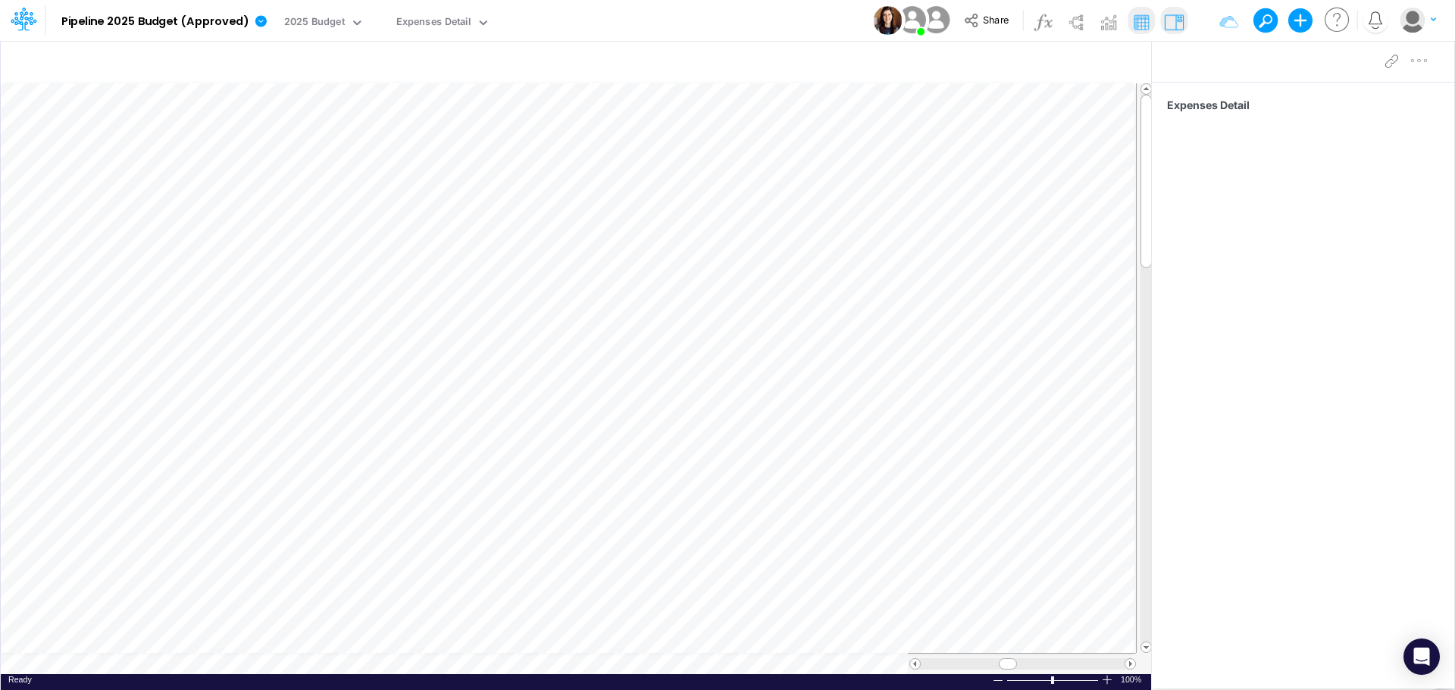
scroll to position [8, 0]
click at [310, 676] on div "Ready 100% Sum: null Max: null Min: null Numerical Count: null Count: null Aver…" at bounding box center [576, 684] width 1150 height 19
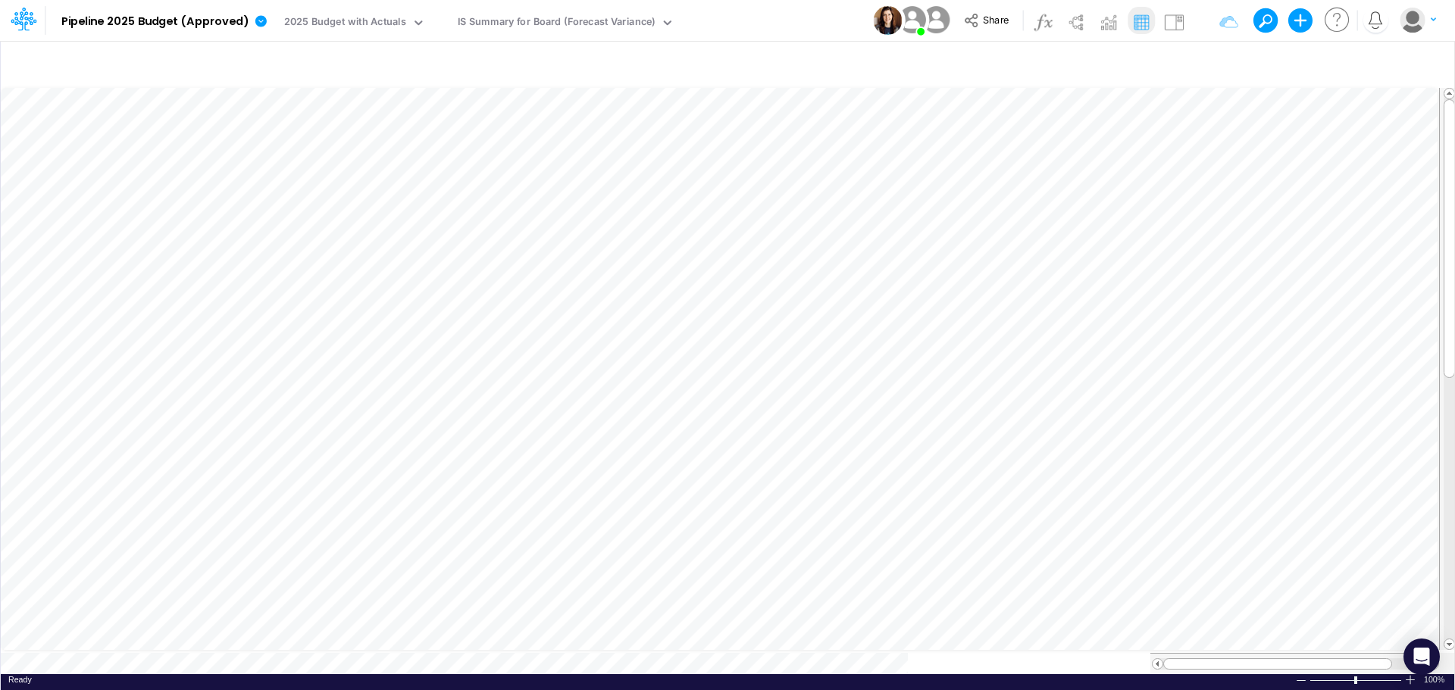
scroll to position [8, 0]
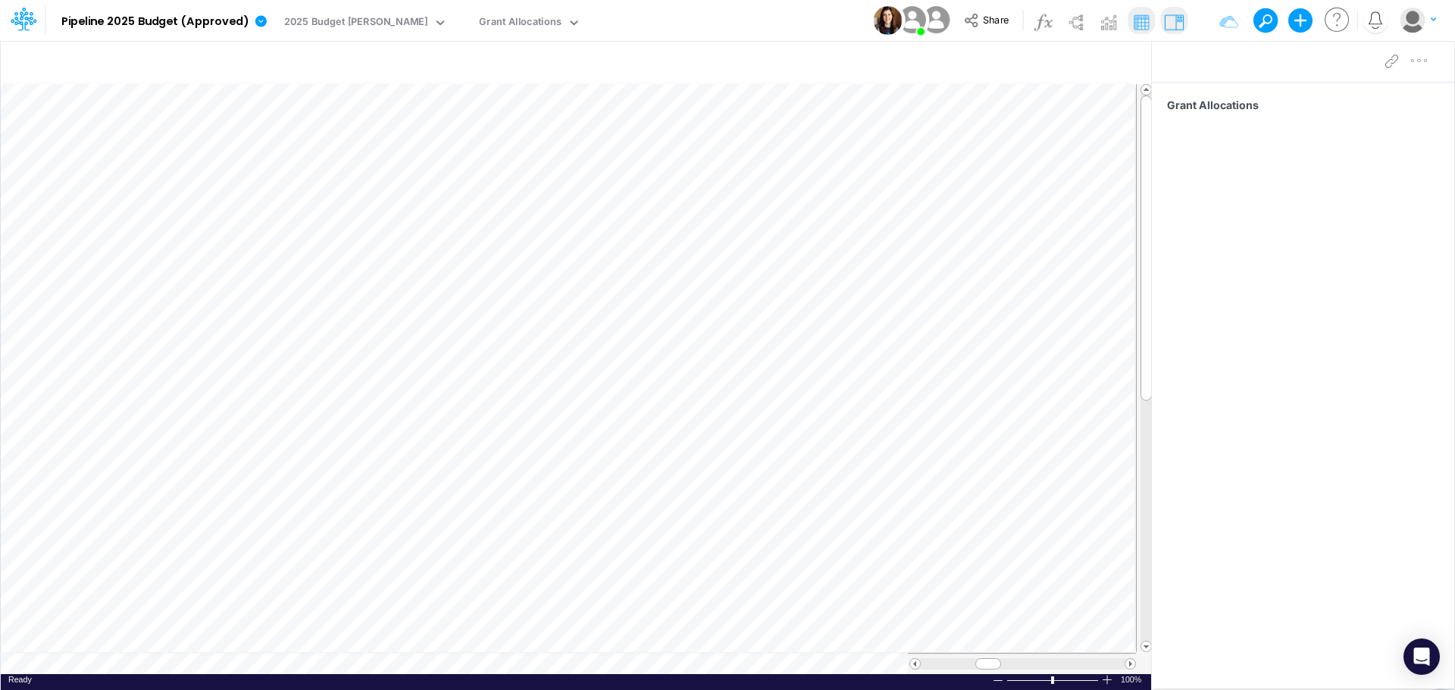
scroll to position [8, 0]
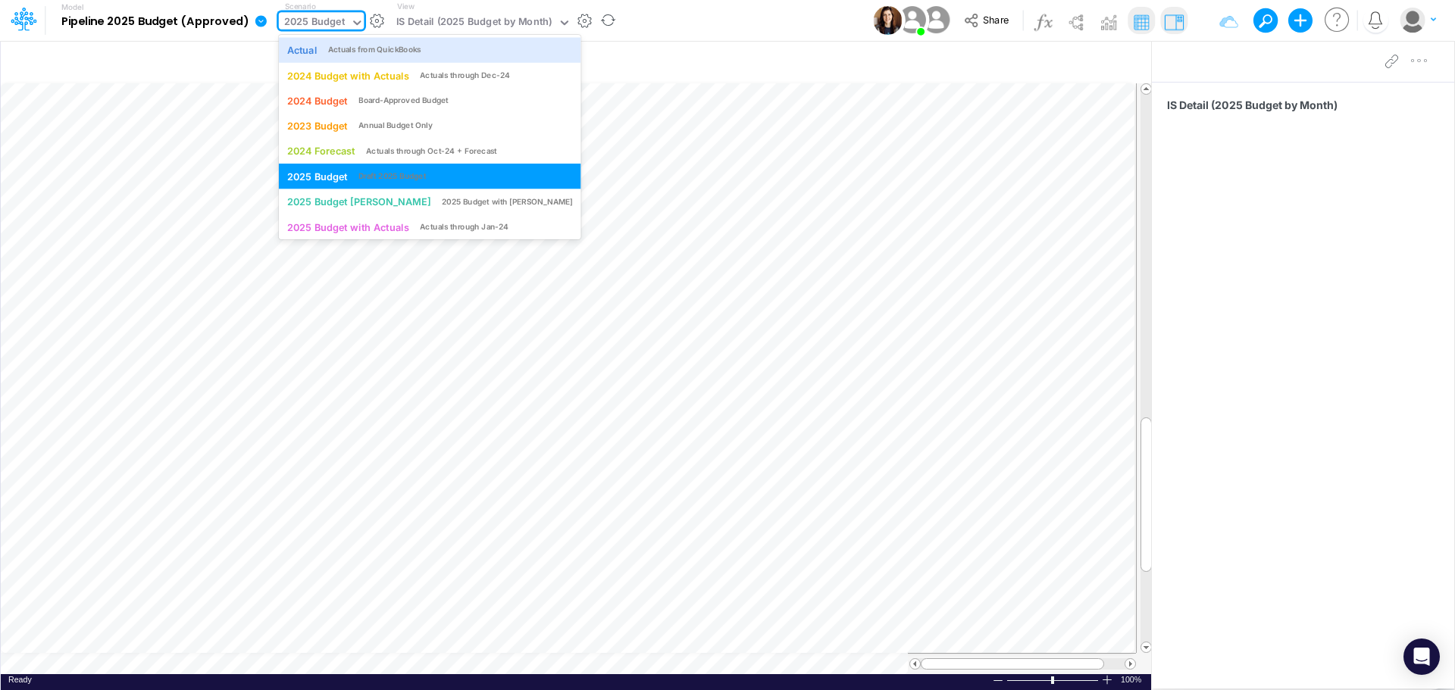
click at [284, 19] on div "2025 Budget" at bounding box center [314, 22] width 61 height 17
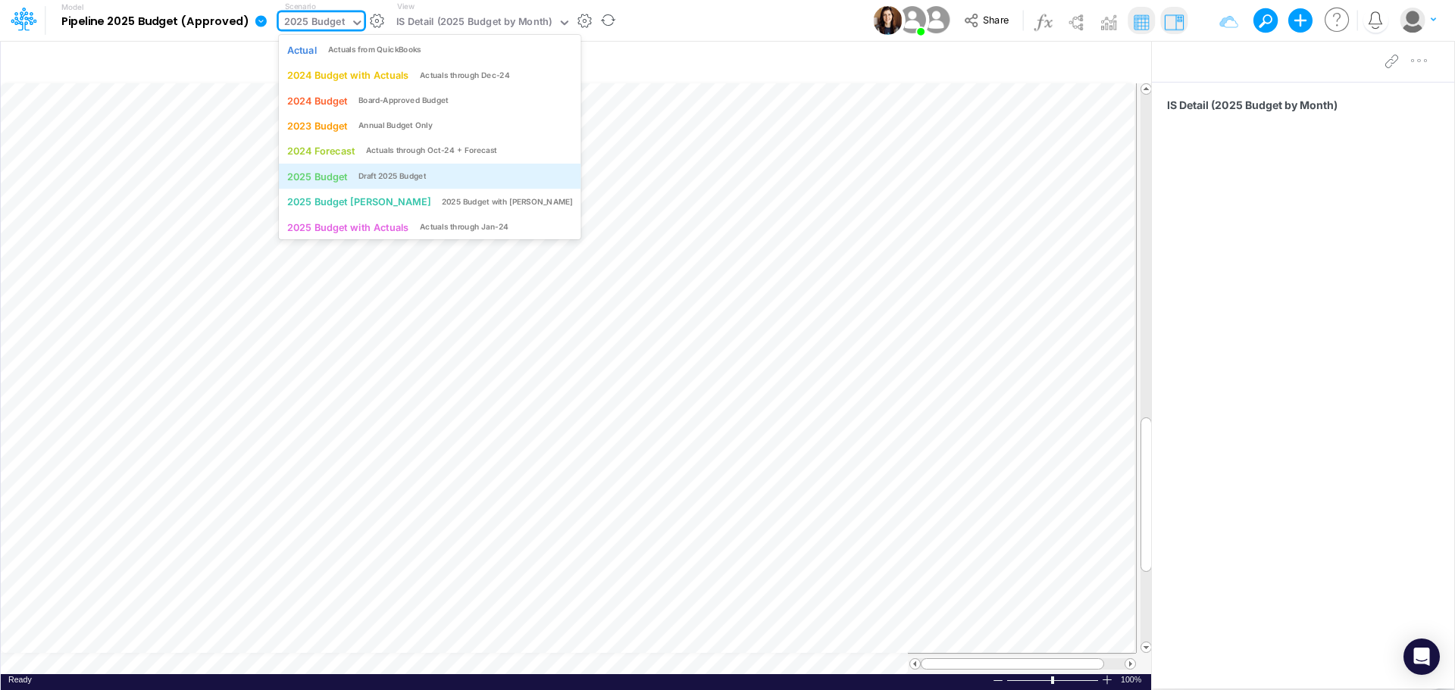
click at [305, 177] on div "2025 Budget" at bounding box center [317, 176] width 61 height 14
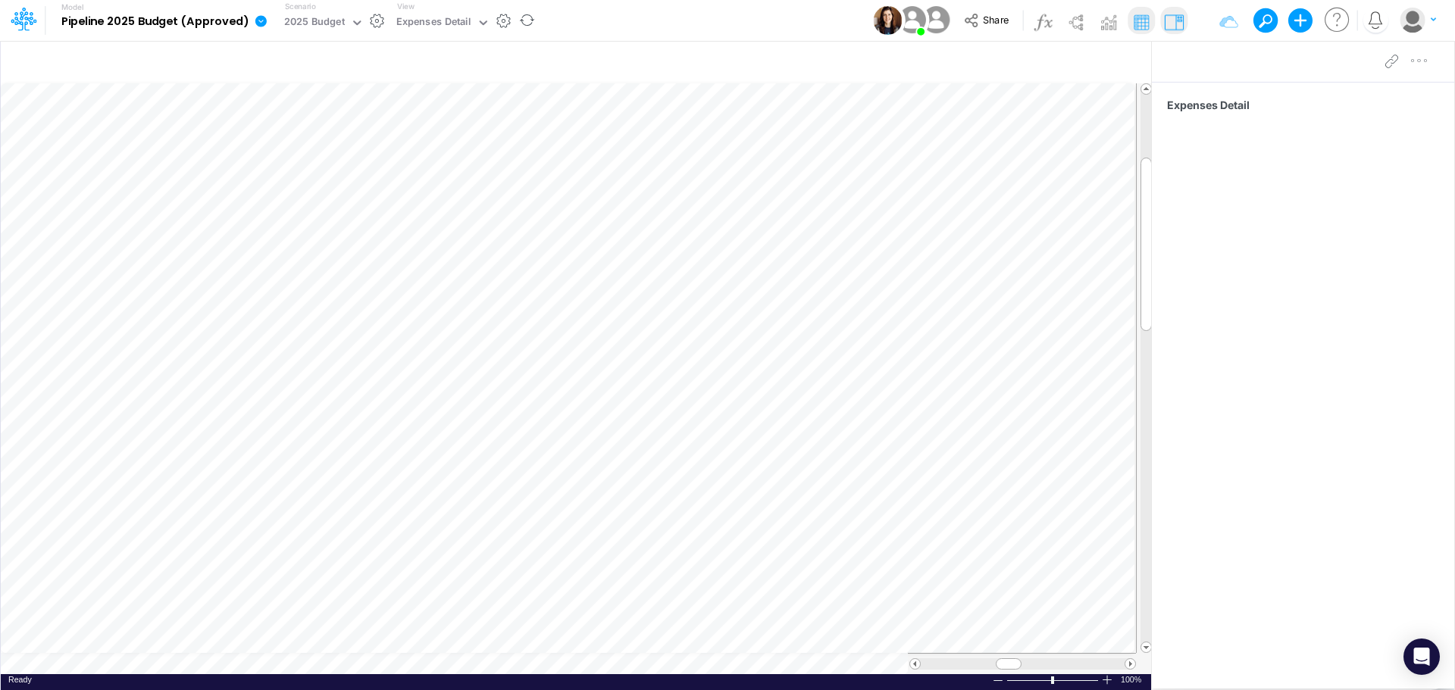
scroll to position [8, 0]
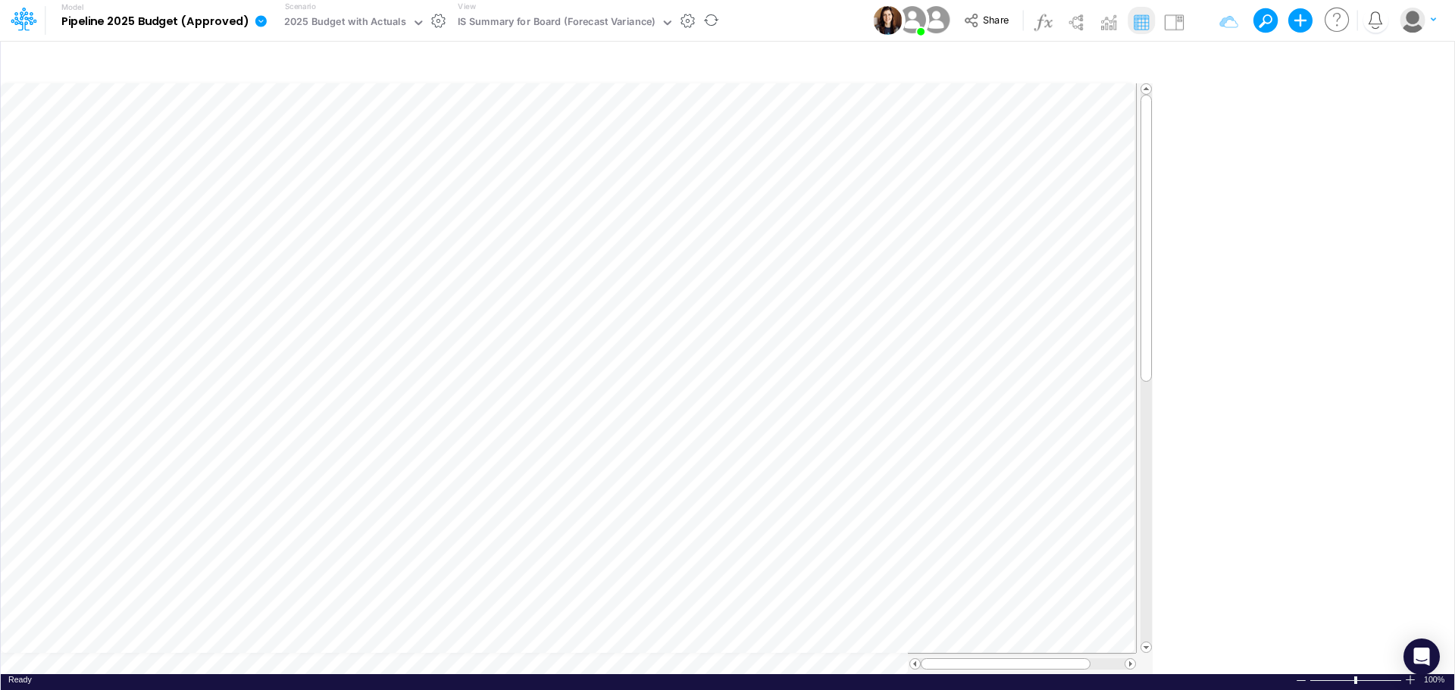
scroll to position [8, 0]
